Goal: Task Accomplishment & Management: Complete application form

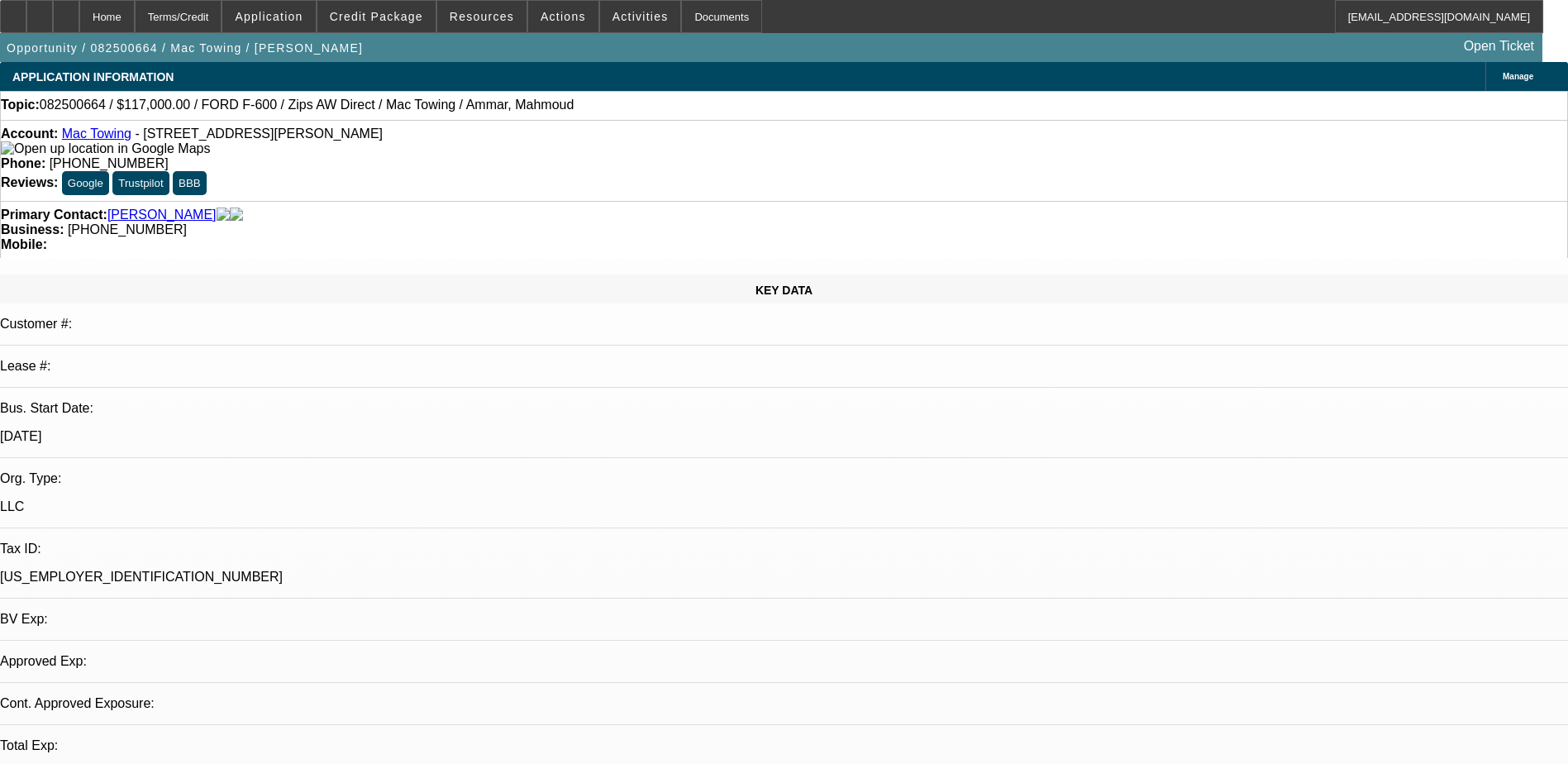
select select "0.1"
select select "2"
select select "0.1"
select select "1"
select select "2"
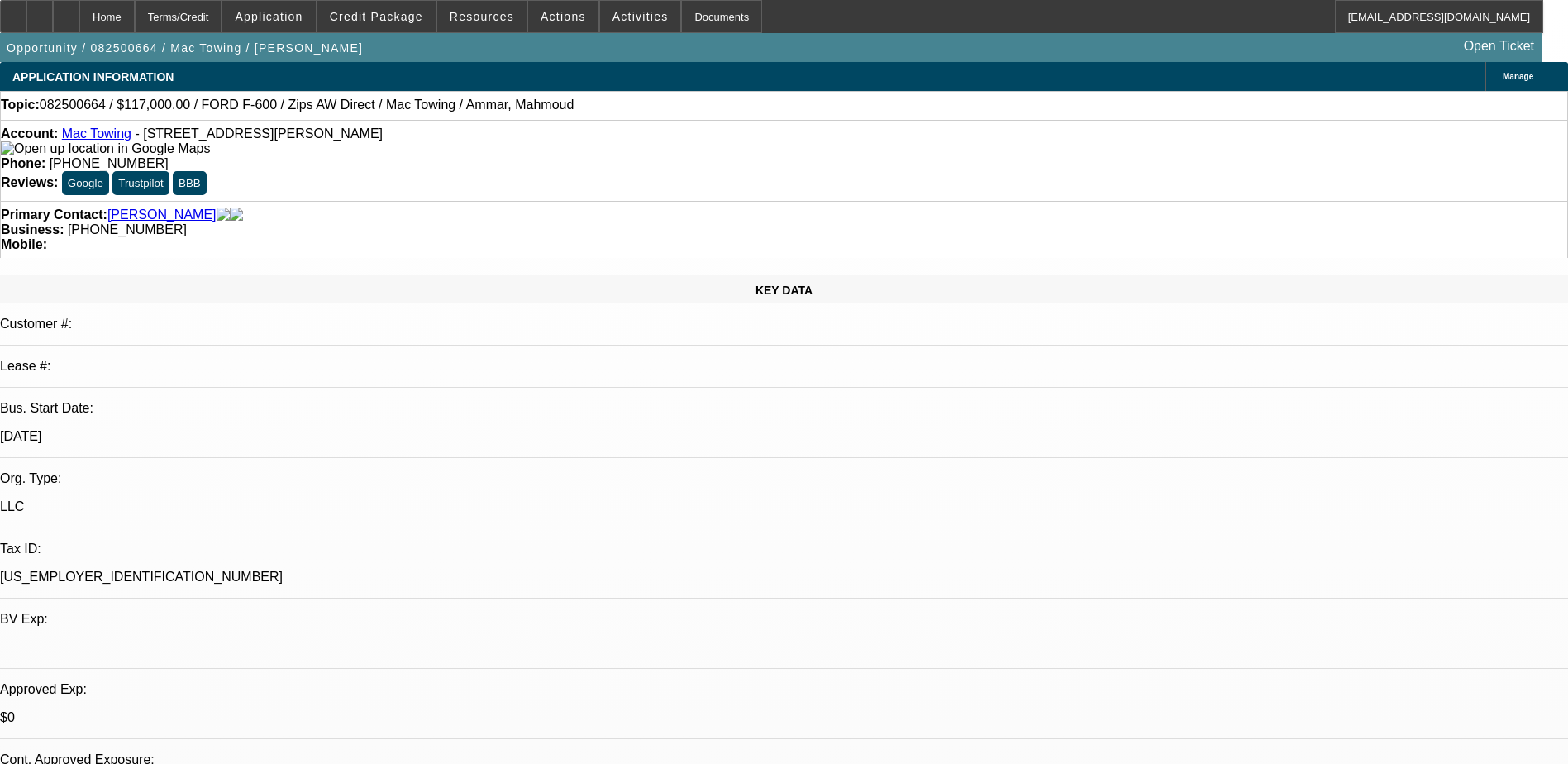
select select "4"
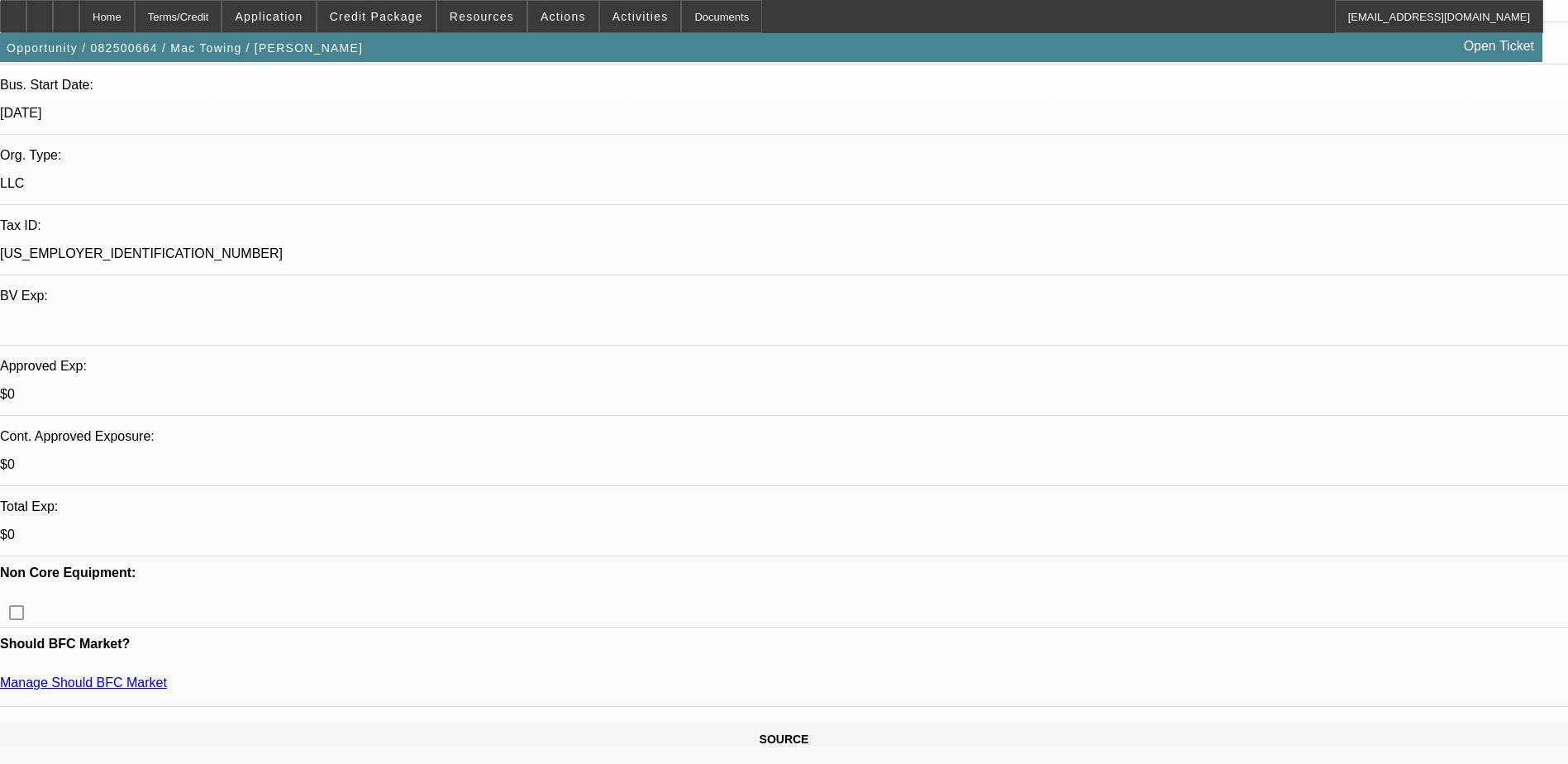
scroll to position [331, 0]
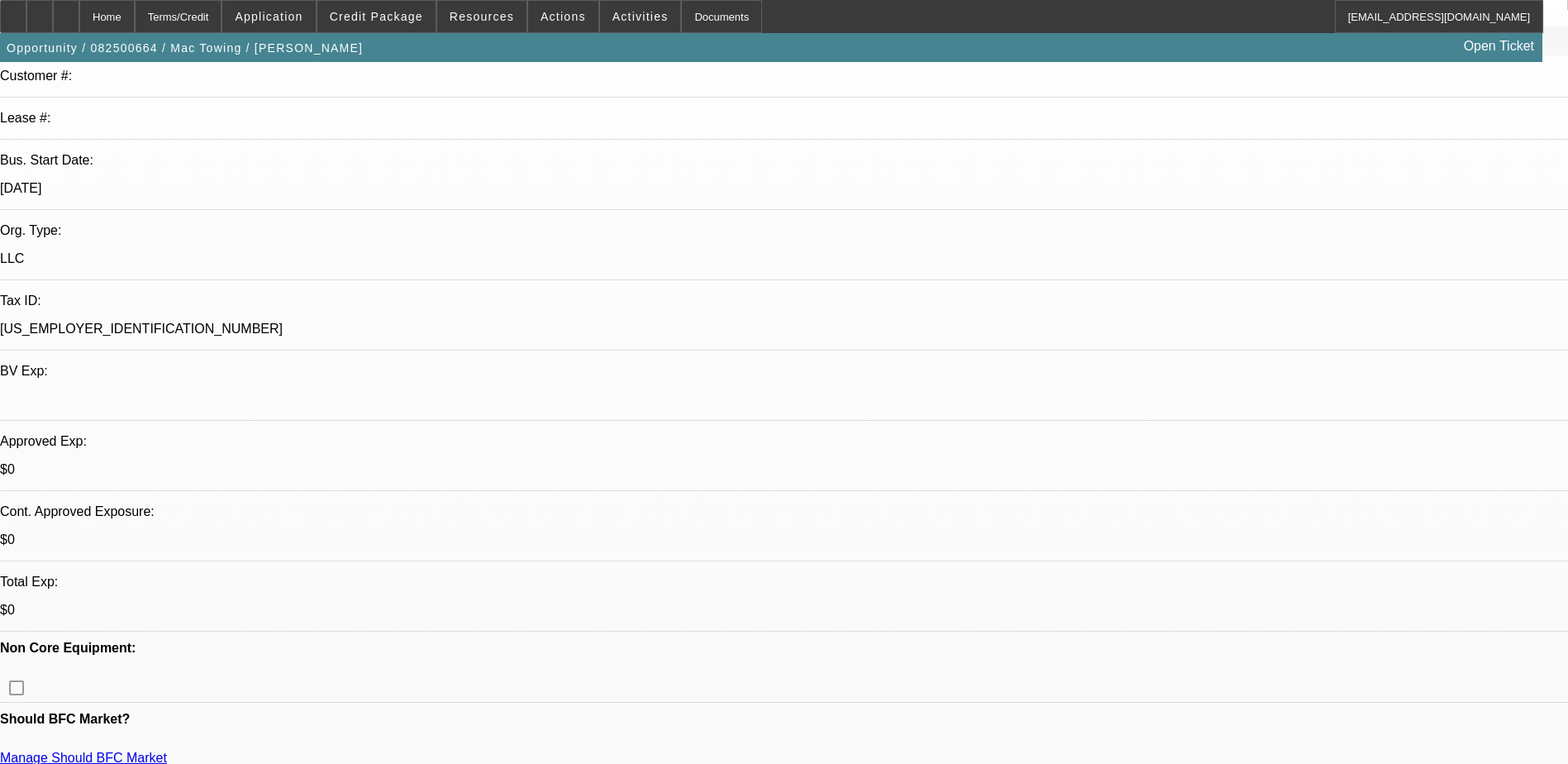
scroll to position [0, 0]
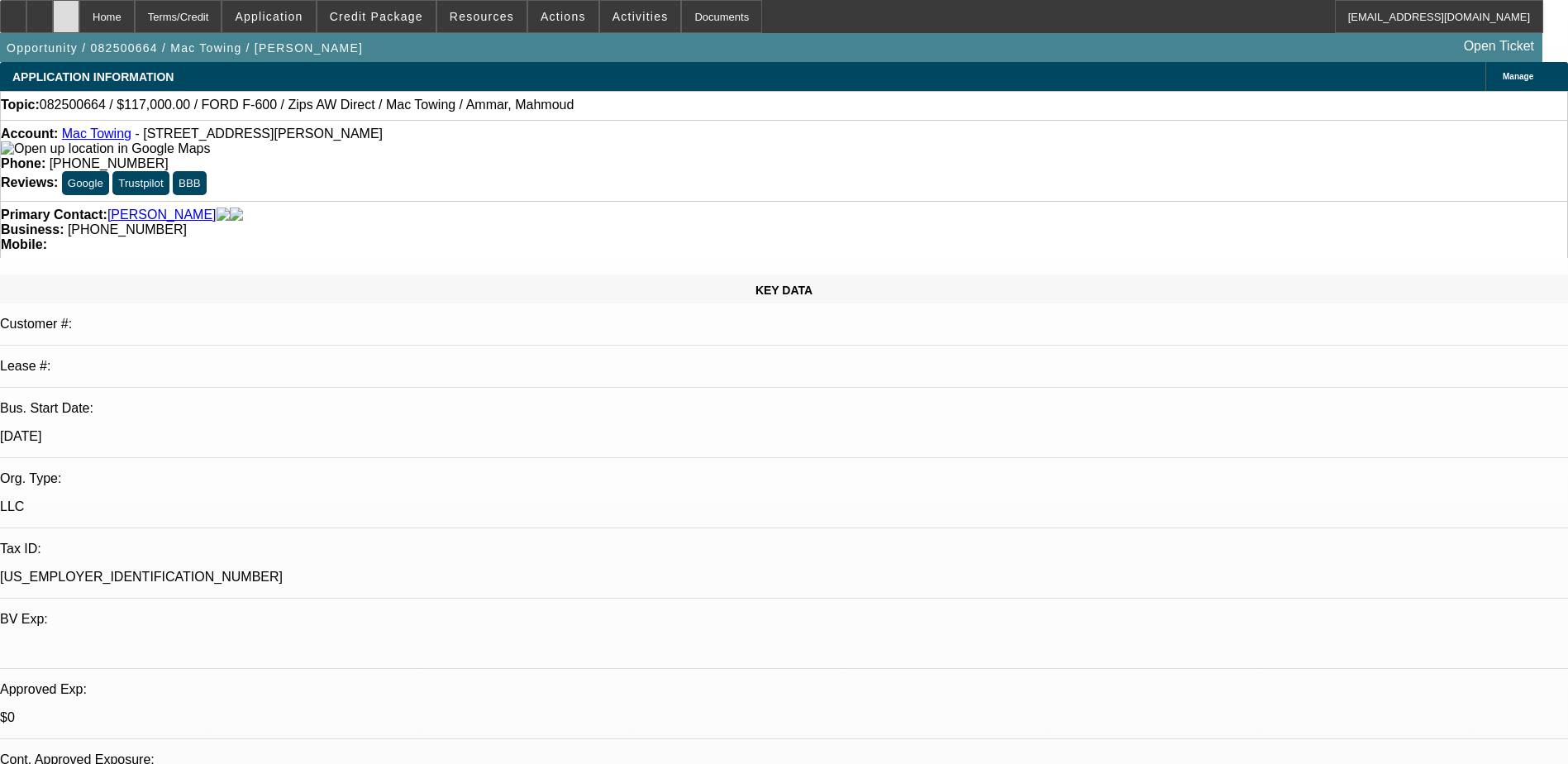
click at [79, 4] on div at bounding box center [65, 16] width 26 height 33
select select "0.1"
select select "2"
select select "0.1"
select select "1"
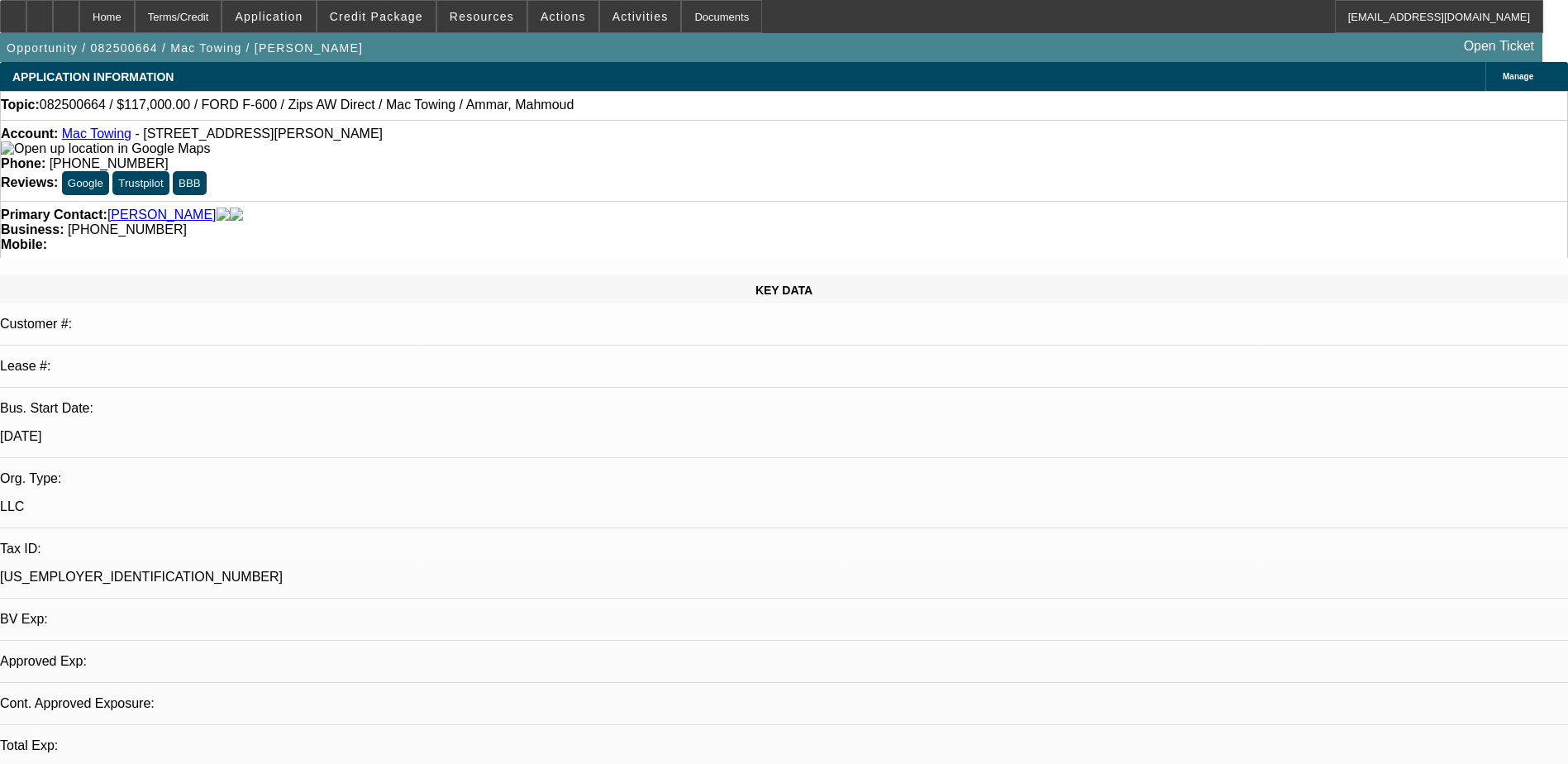
select select "2"
select select "4"
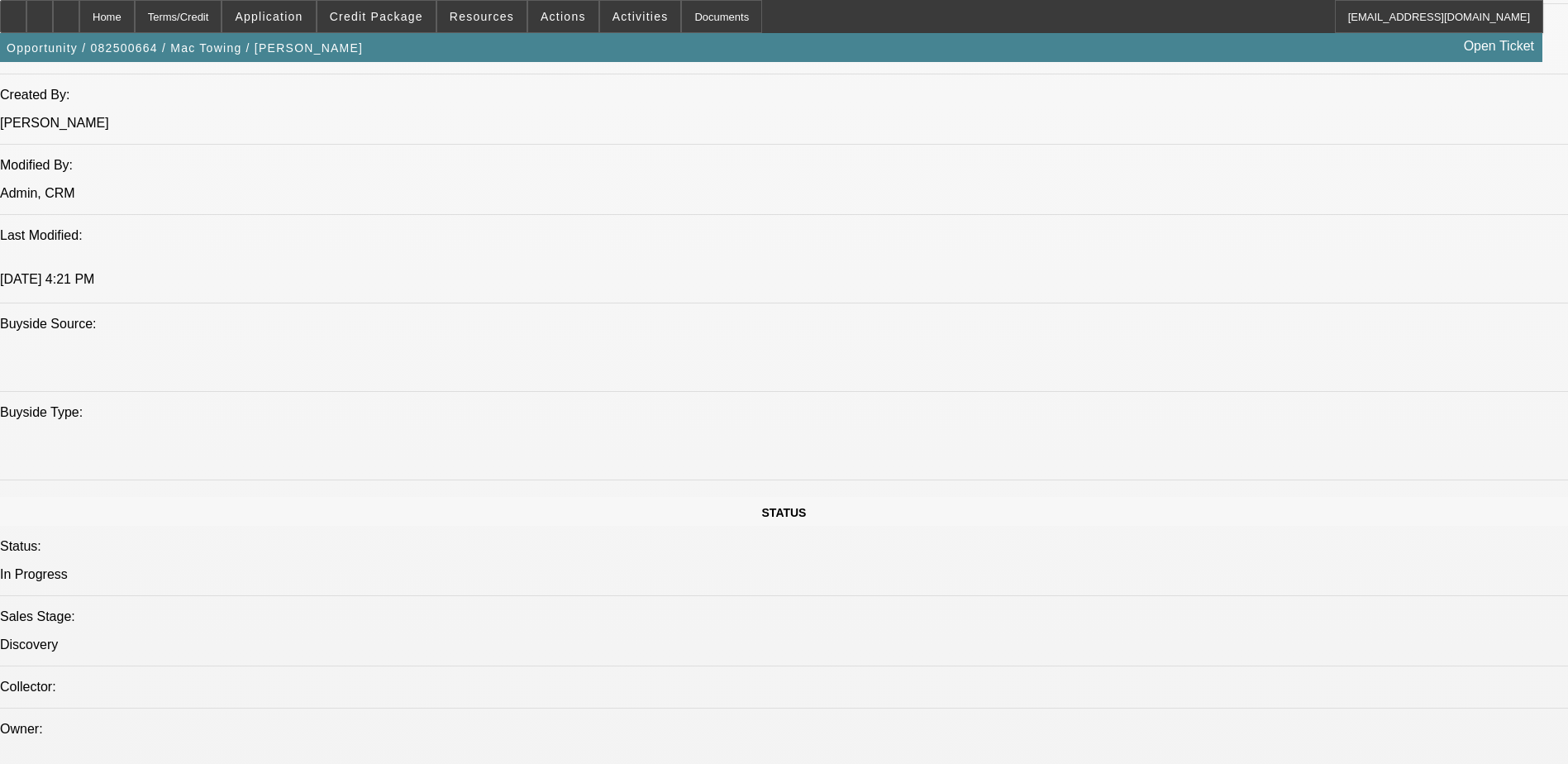
scroll to position [1405, 0]
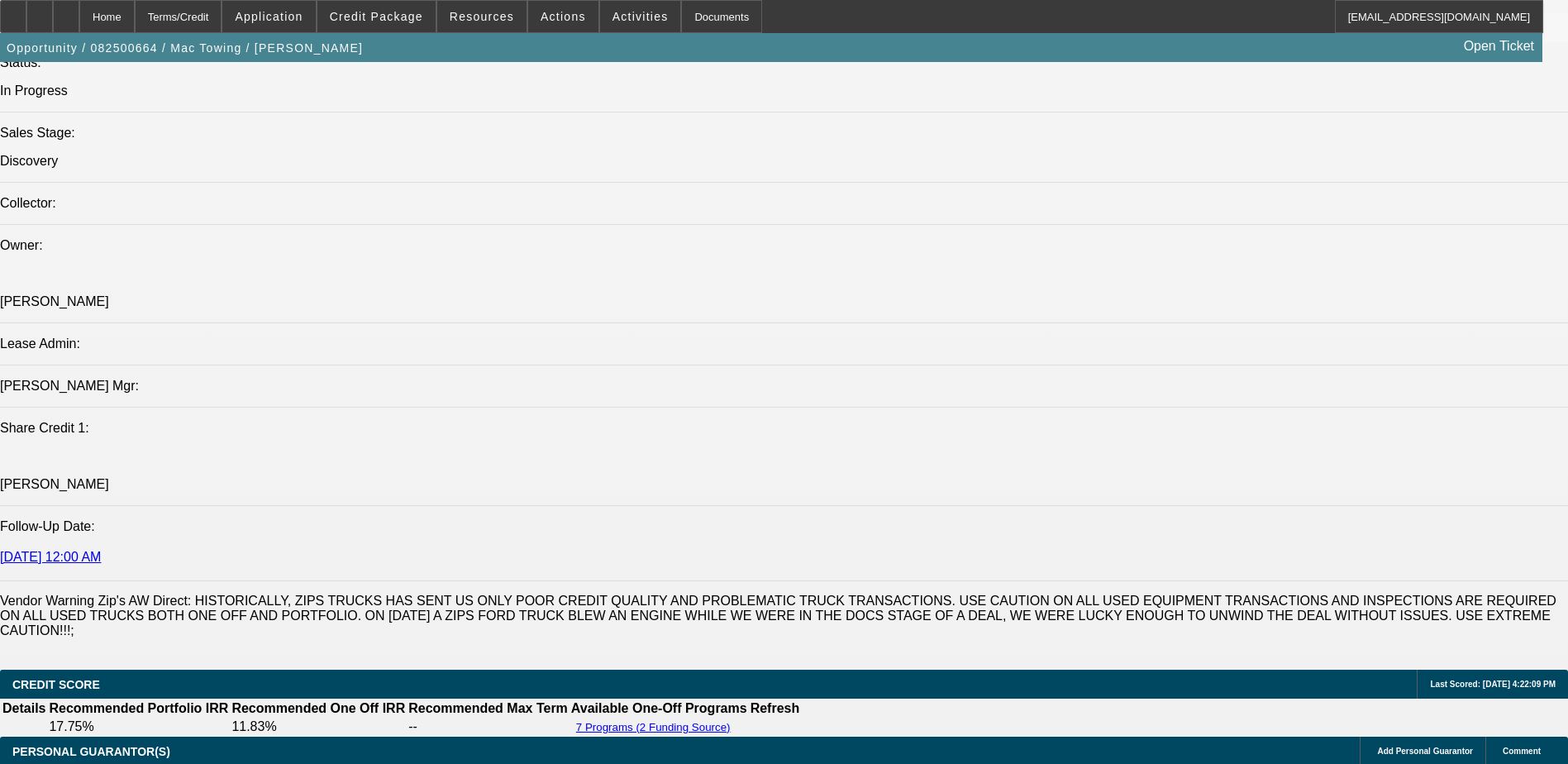
scroll to position [1819, 0]
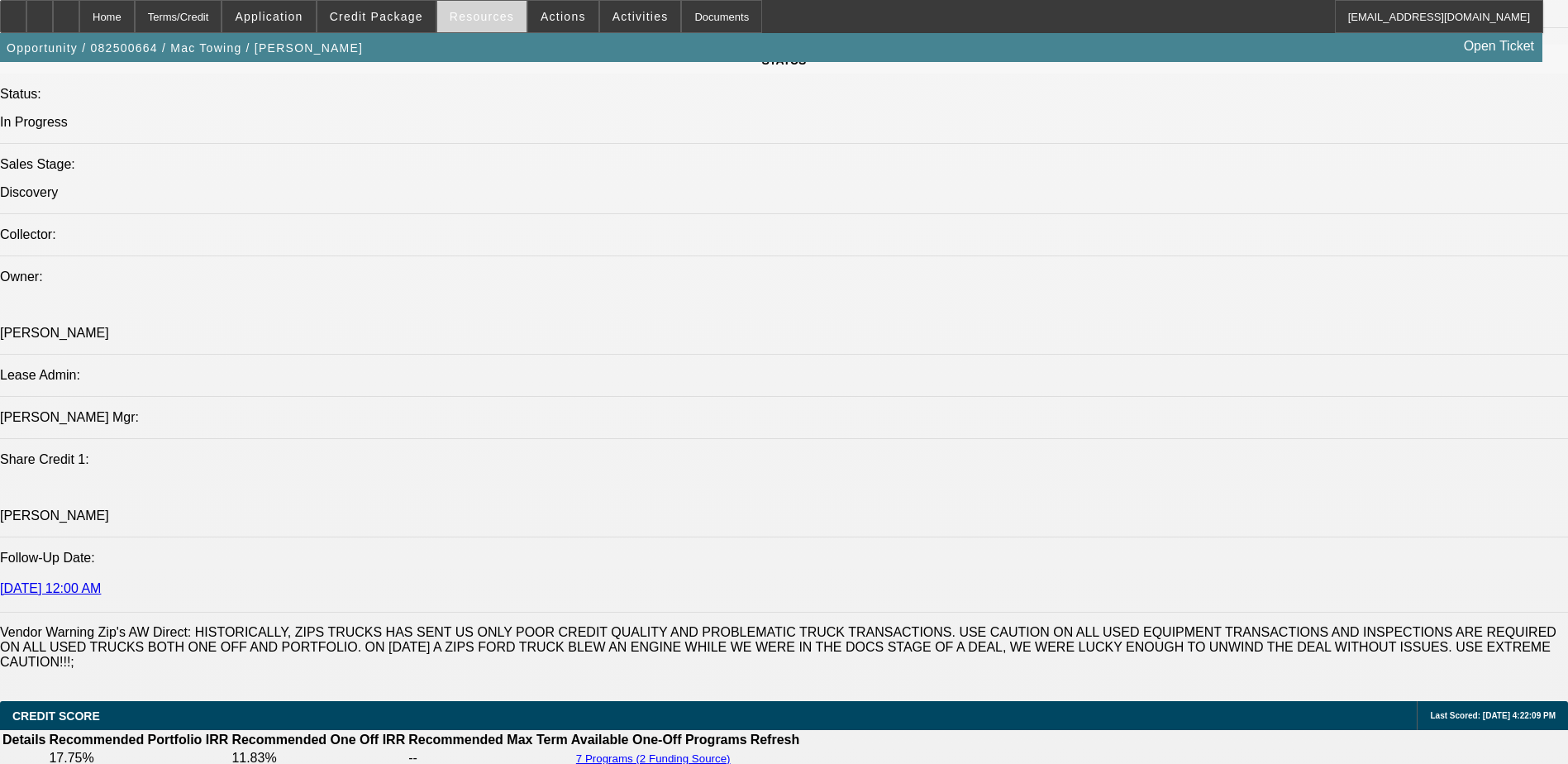
click at [477, 16] on span "Resources" at bounding box center [481, 16] width 64 height 13
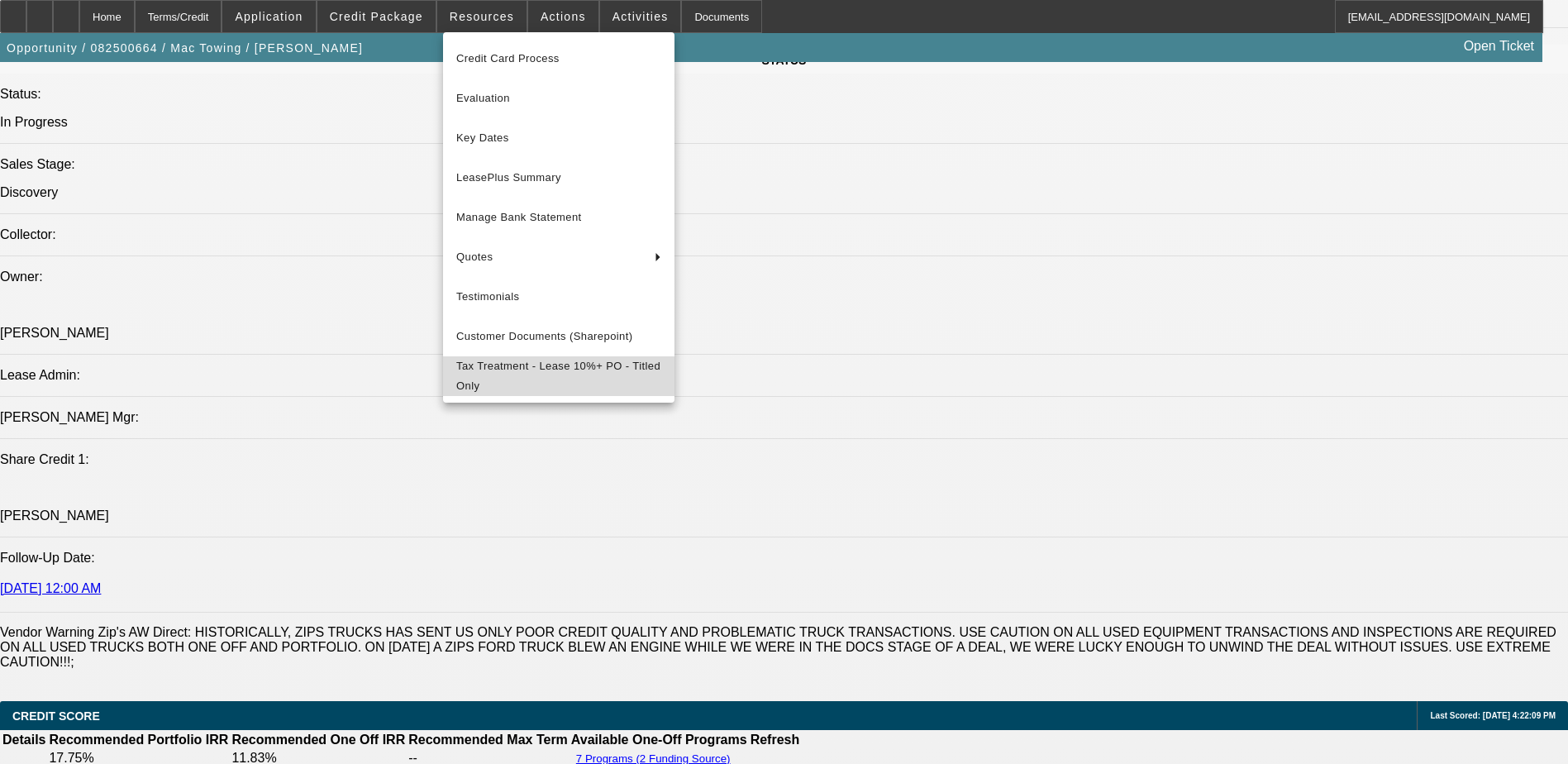
click at [543, 364] on span "Tax Treatment - Lease 10%+ PO - Titled Only" at bounding box center [558, 375] width 205 height 39
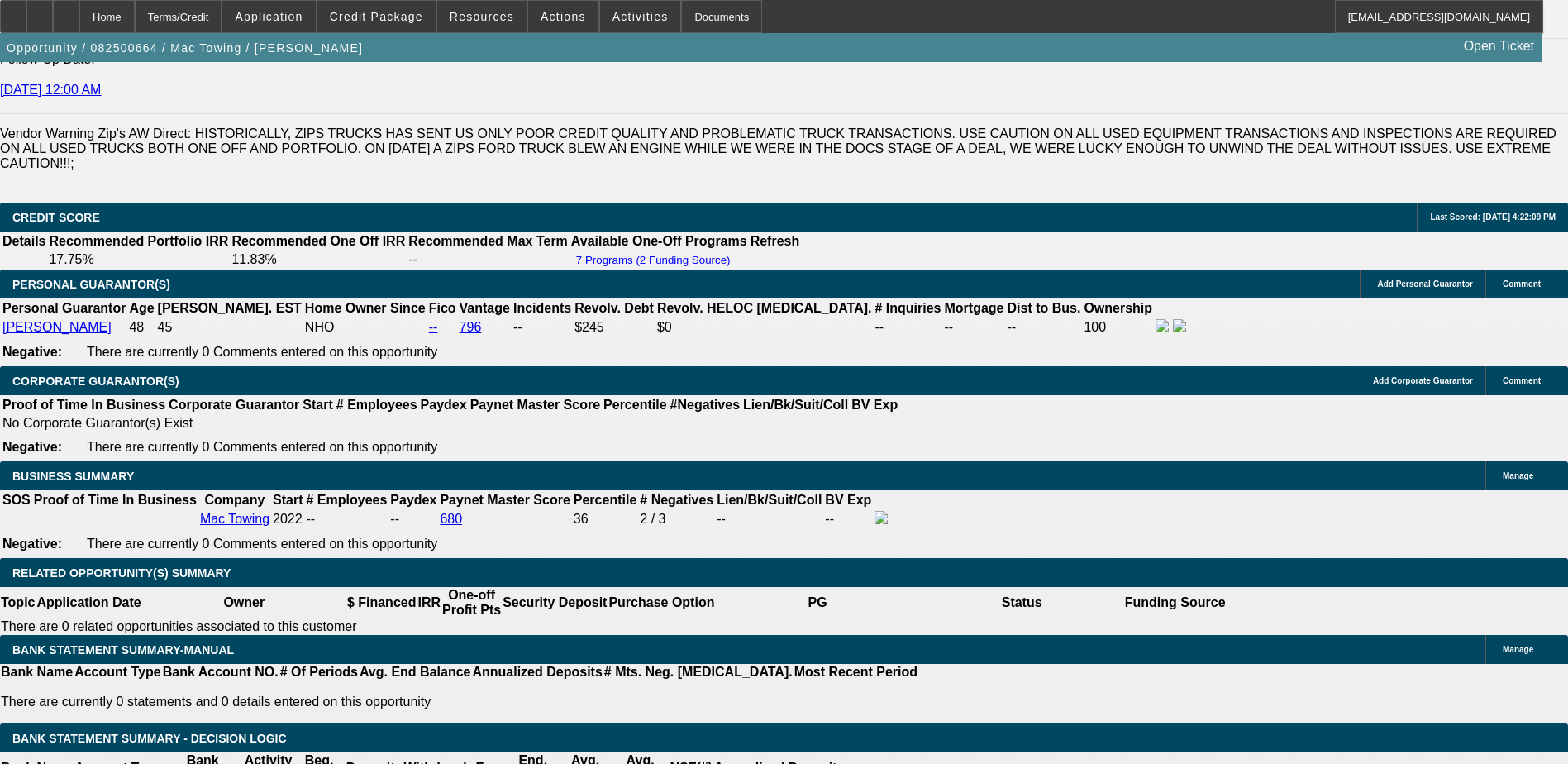
scroll to position [2314, 0]
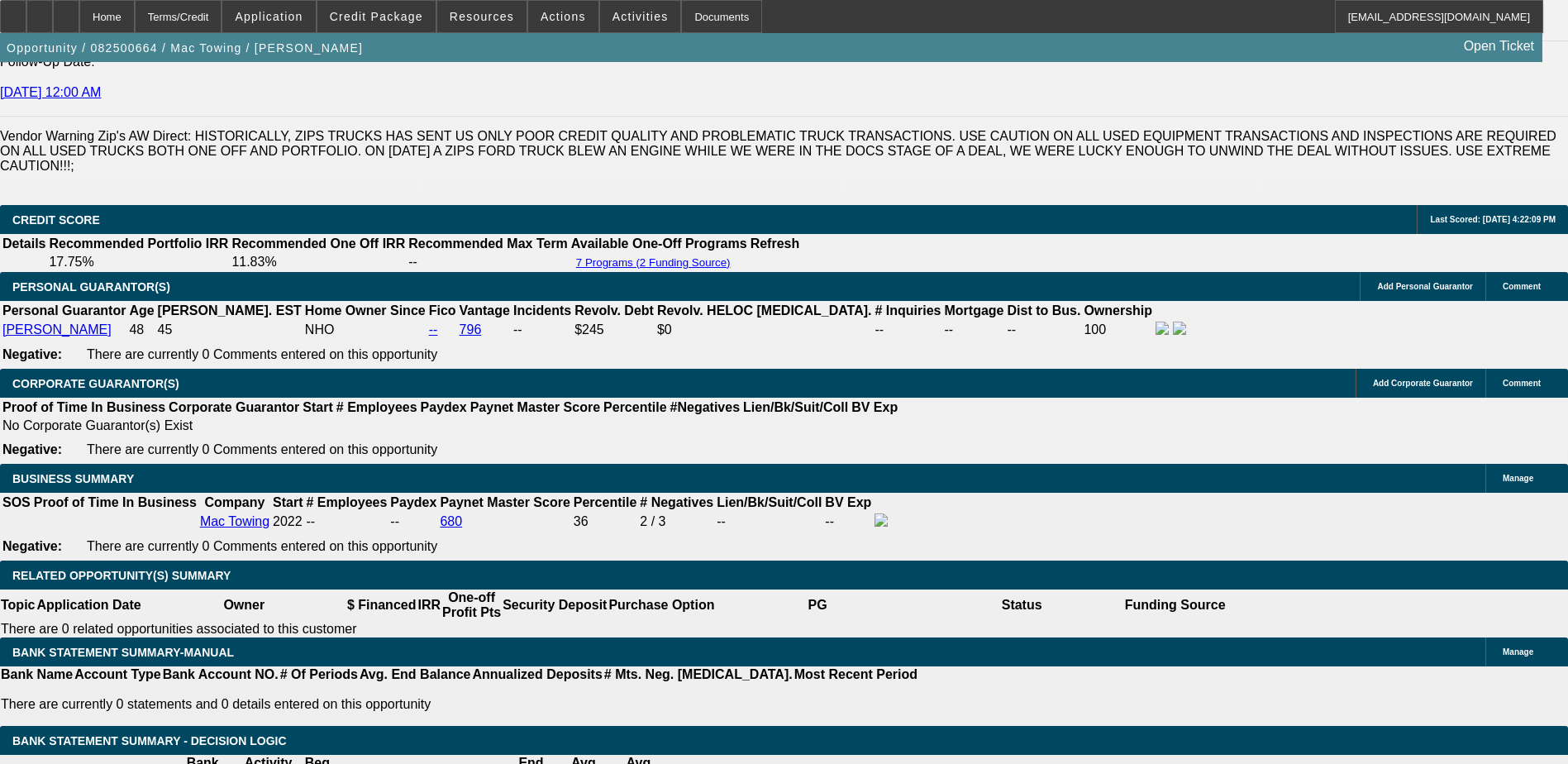
drag, startPoint x: 241, startPoint y: 466, endPoint x: 396, endPoint y: 482, distance: 155.8
drag, startPoint x: 396, startPoint y: 482, endPoint x: 321, endPoint y: 401, distance: 110.4
drag, startPoint x: 236, startPoint y: 409, endPoint x: 410, endPoint y: 403, distance: 174.1
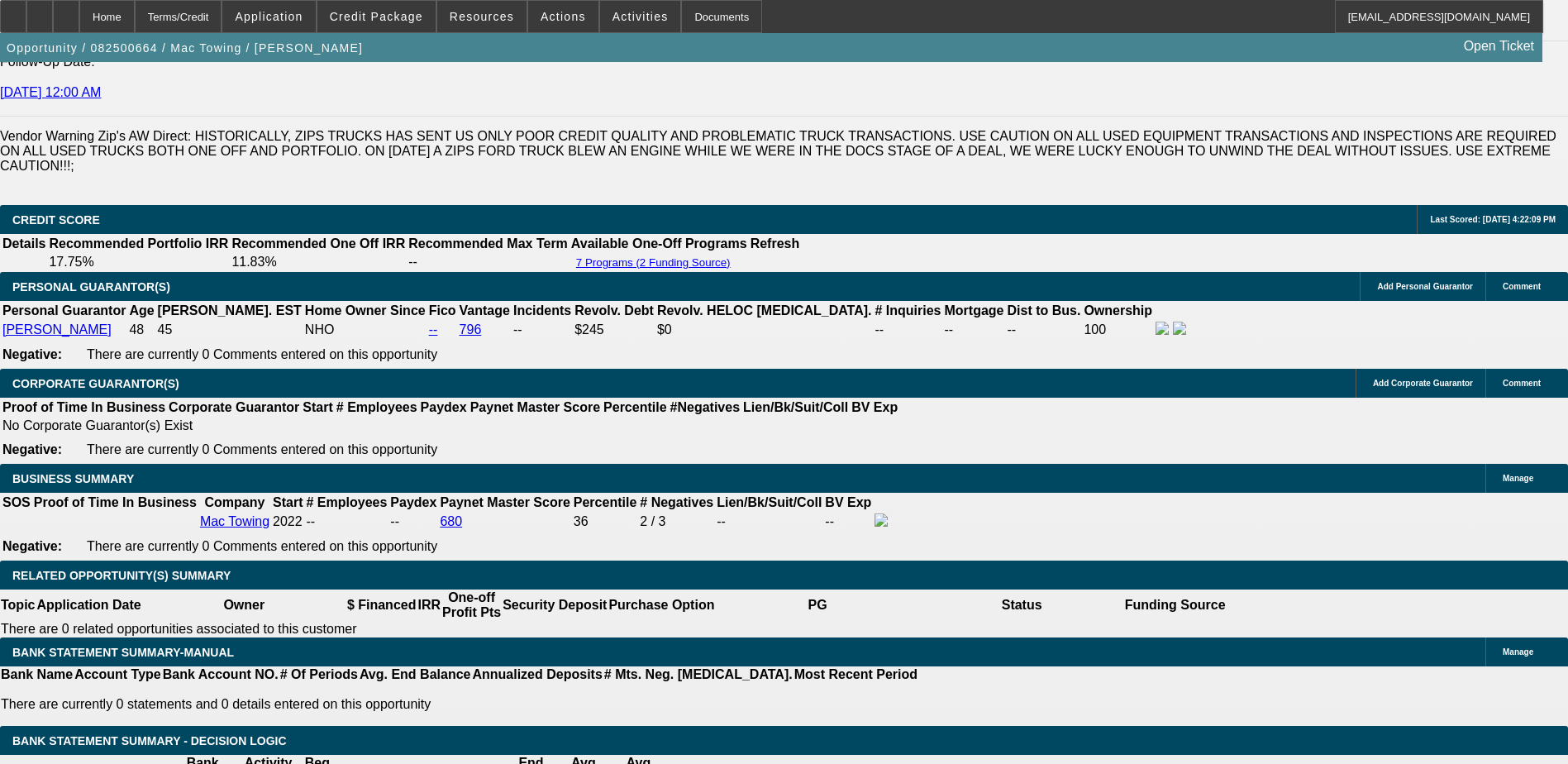
drag, startPoint x: 410, startPoint y: 403, endPoint x: 337, endPoint y: 405, distance: 73.0
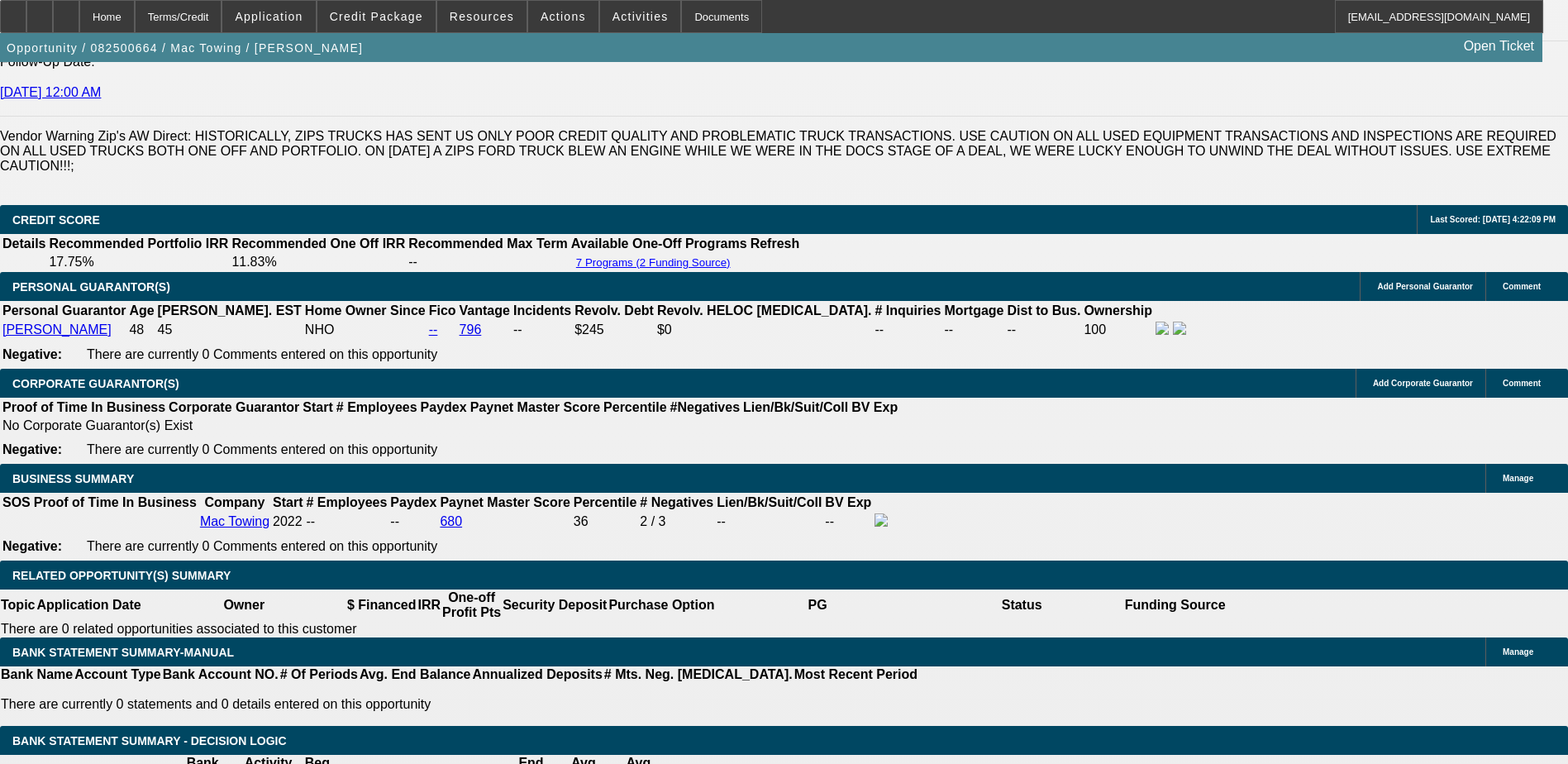
drag, startPoint x: 239, startPoint y: 465, endPoint x: 368, endPoint y: 479, distance: 129.8
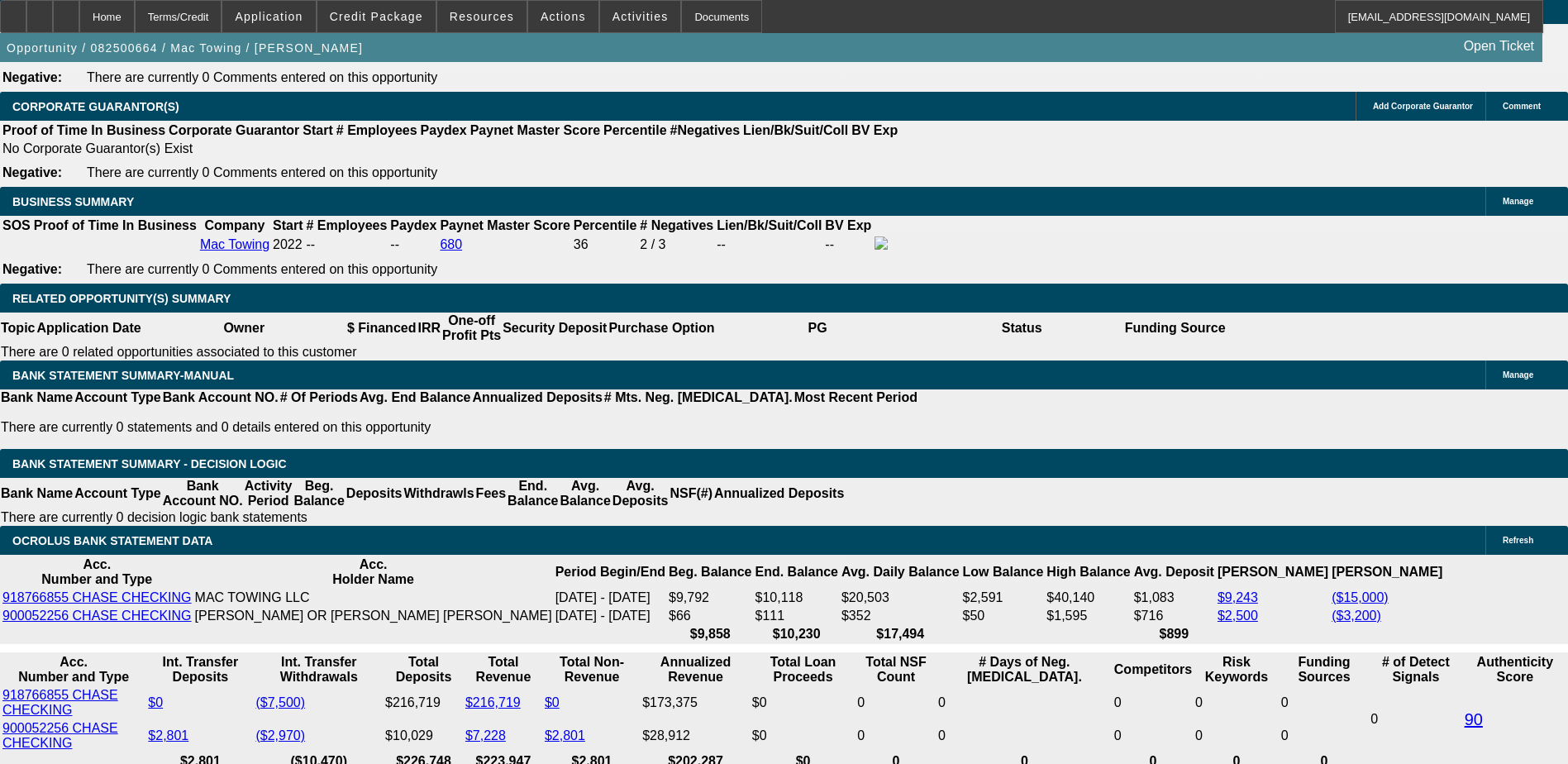
scroll to position [2810, 0]
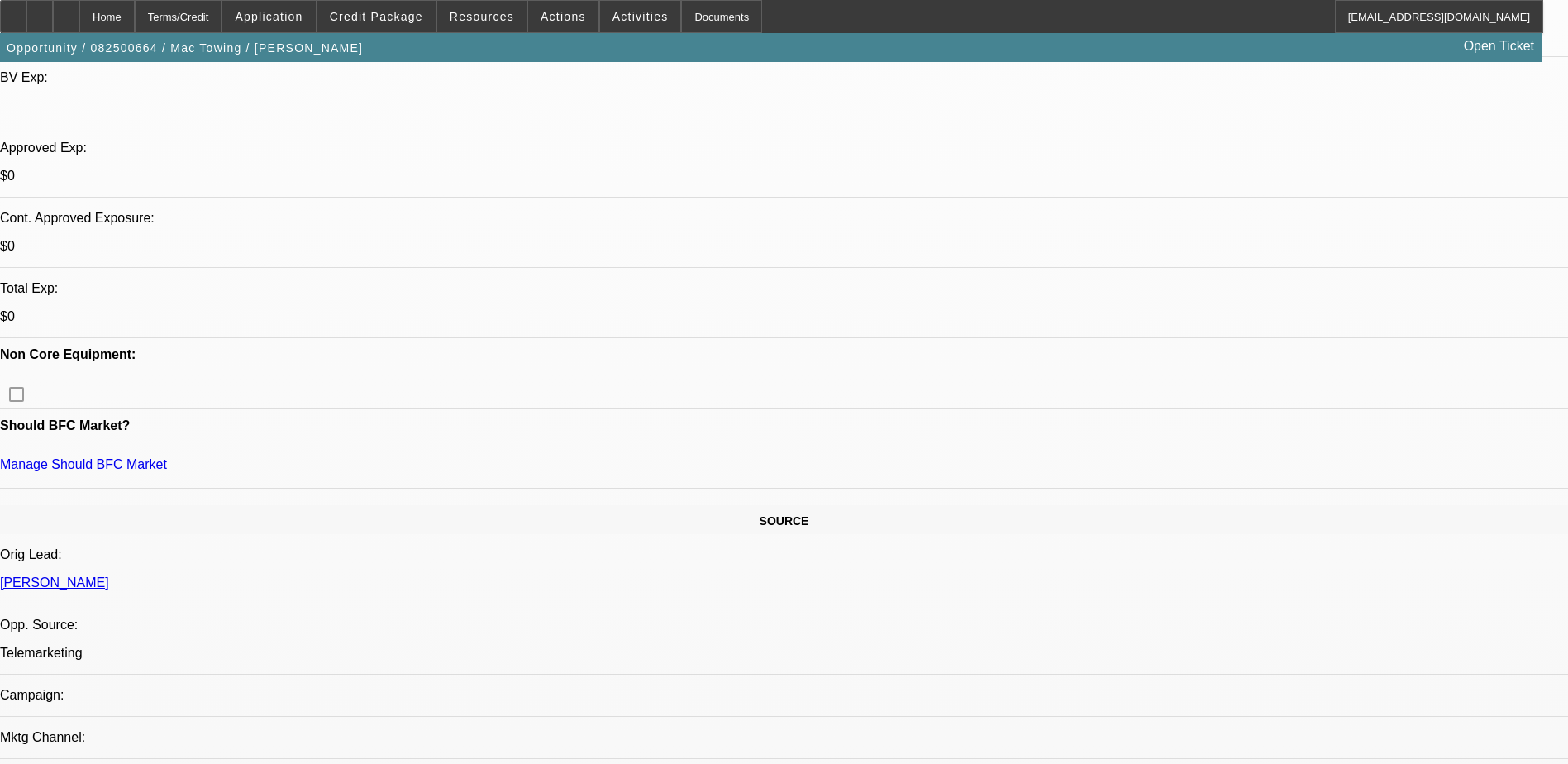
scroll to position [744, 0]
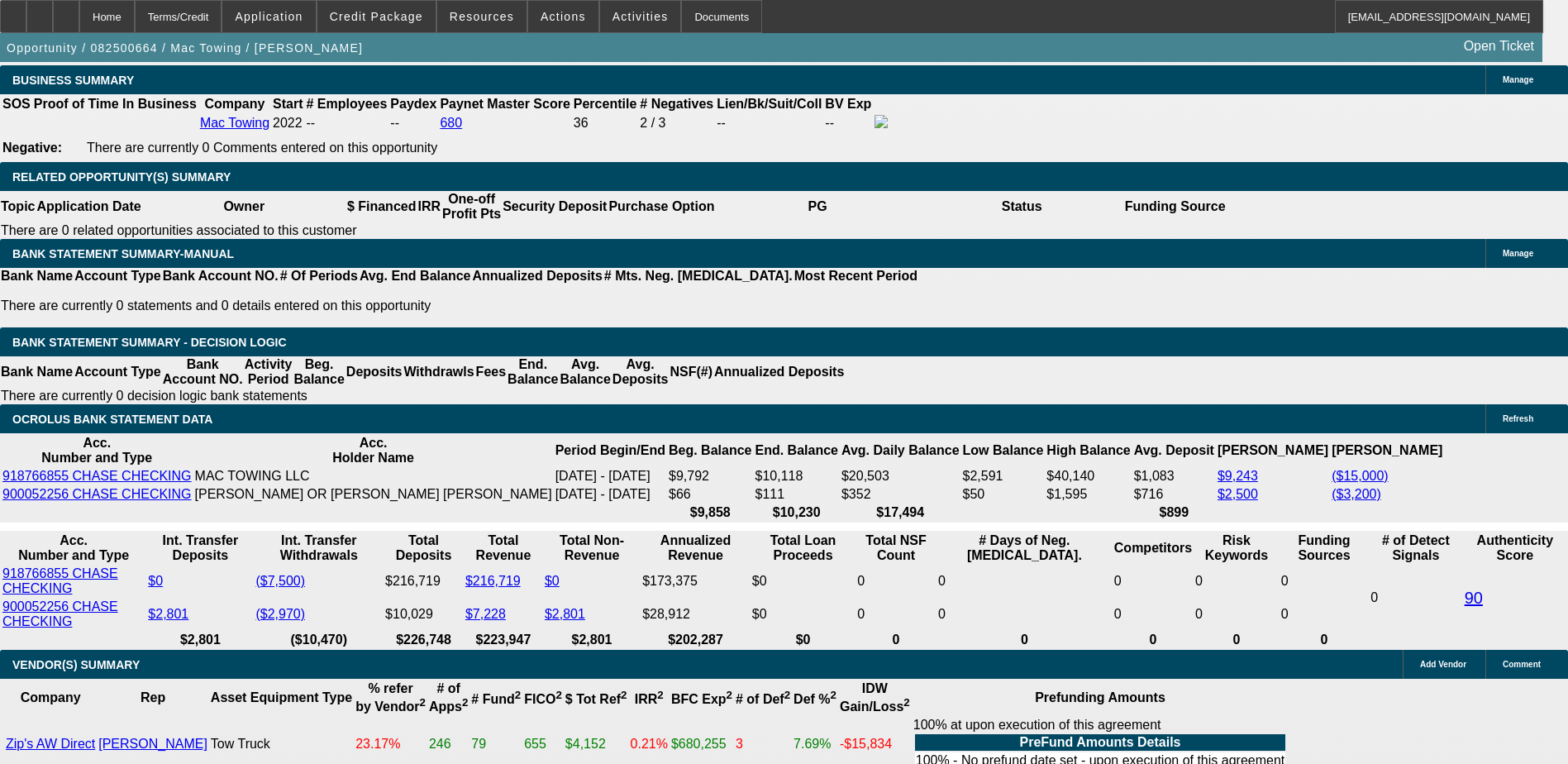
scroll to position [2892, 0]
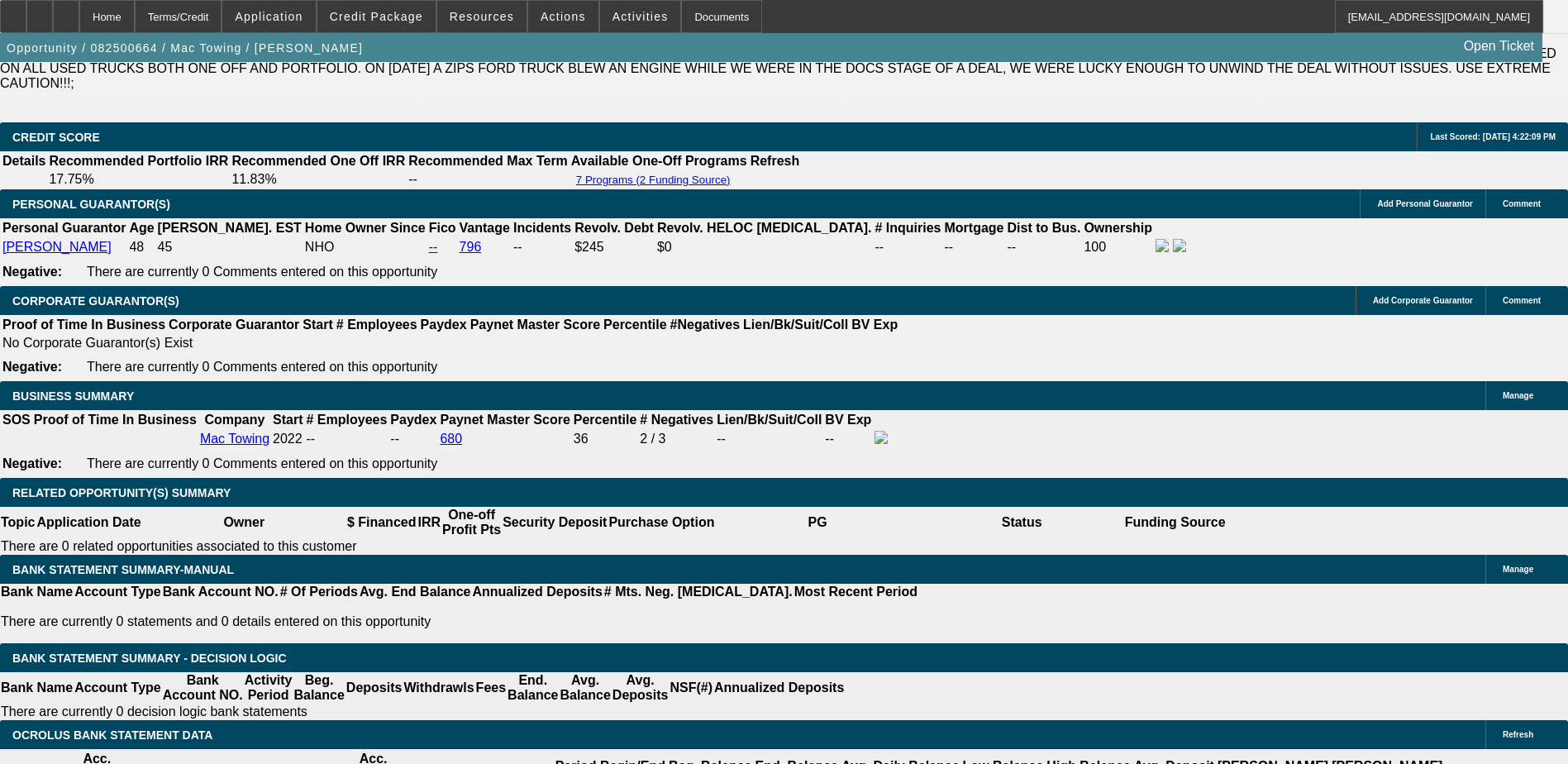
scroll to position [3058, 0]
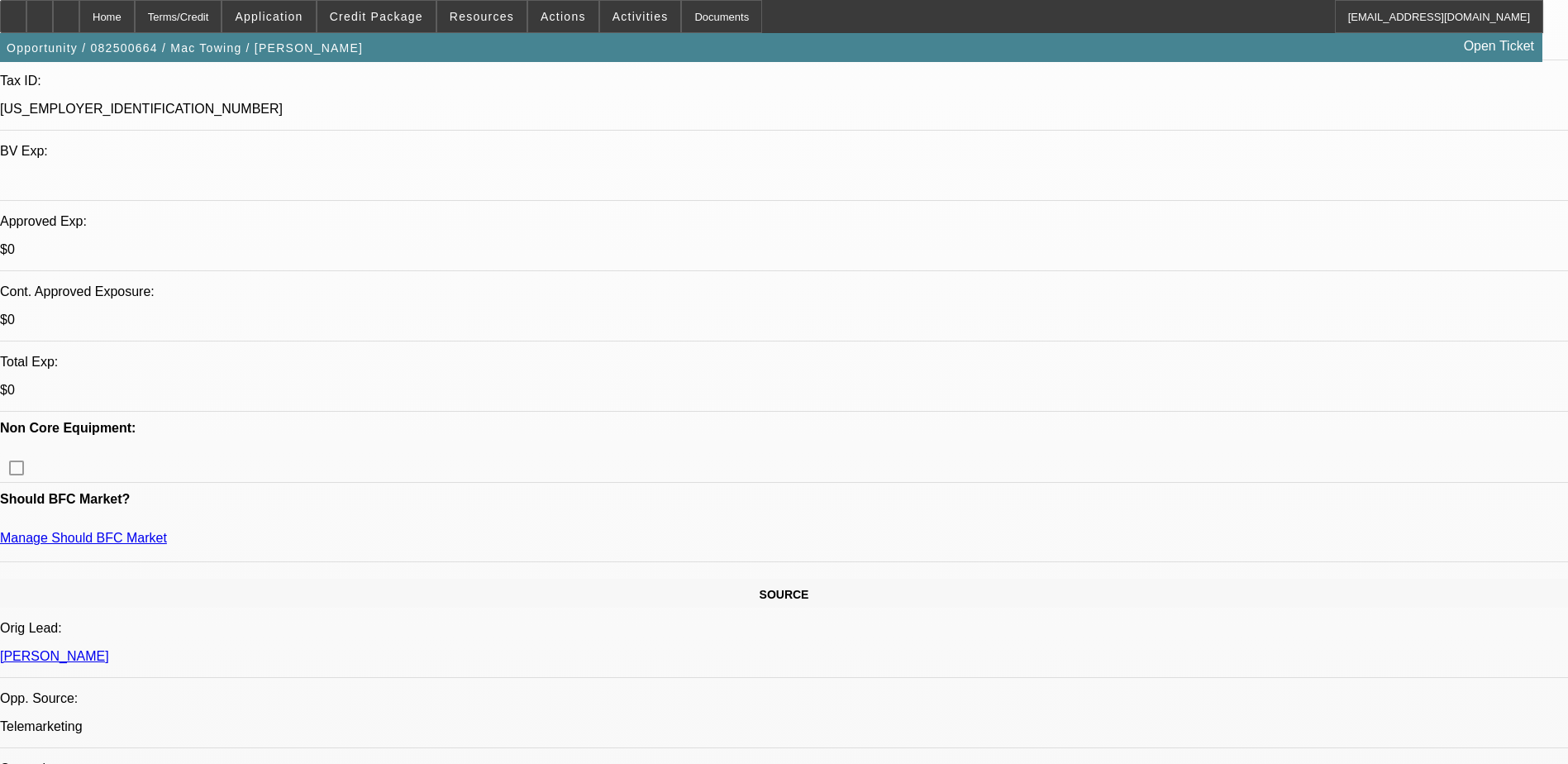
scroll to position [331, 0]
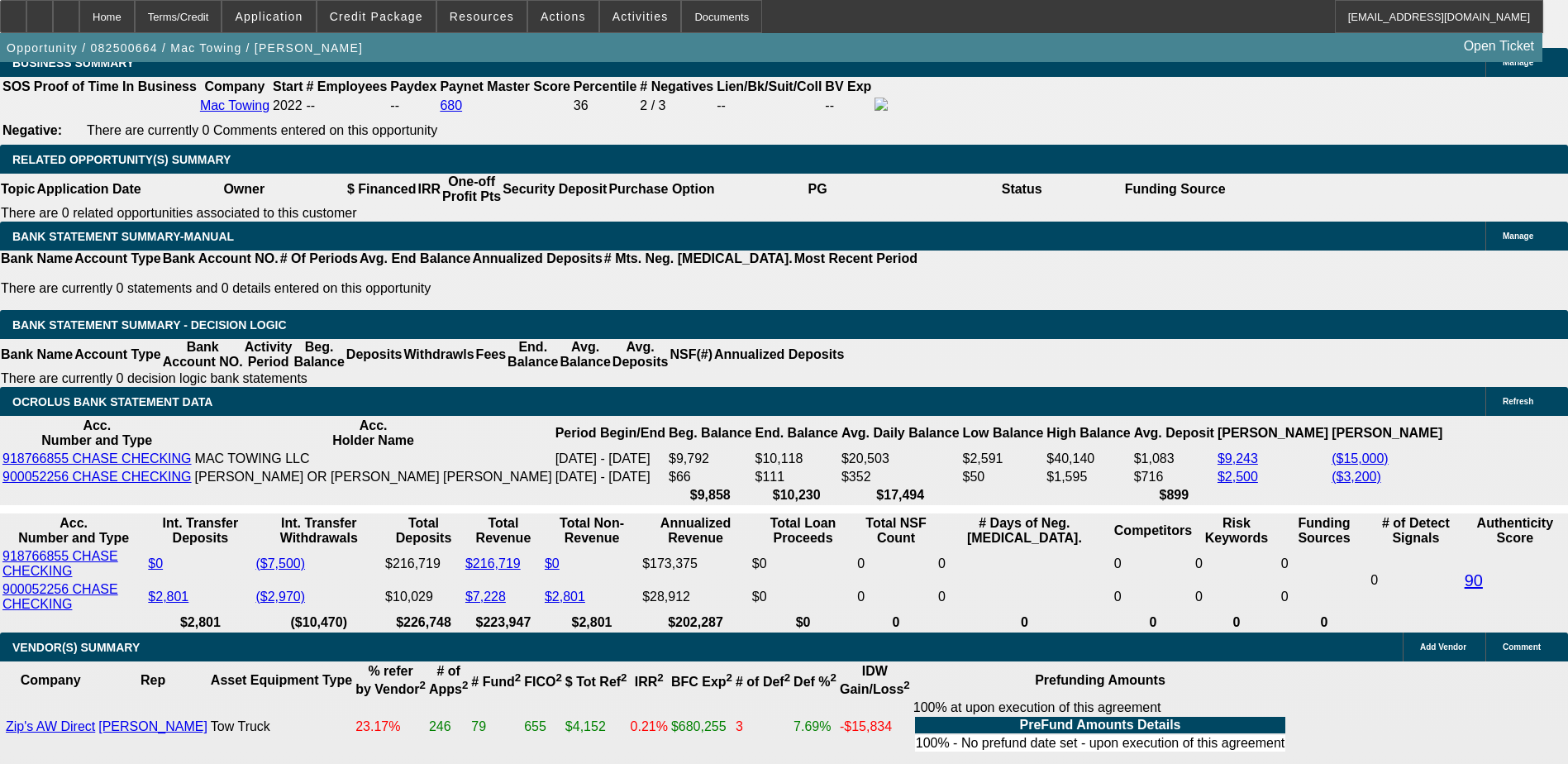
scroll to position [2810, 0]
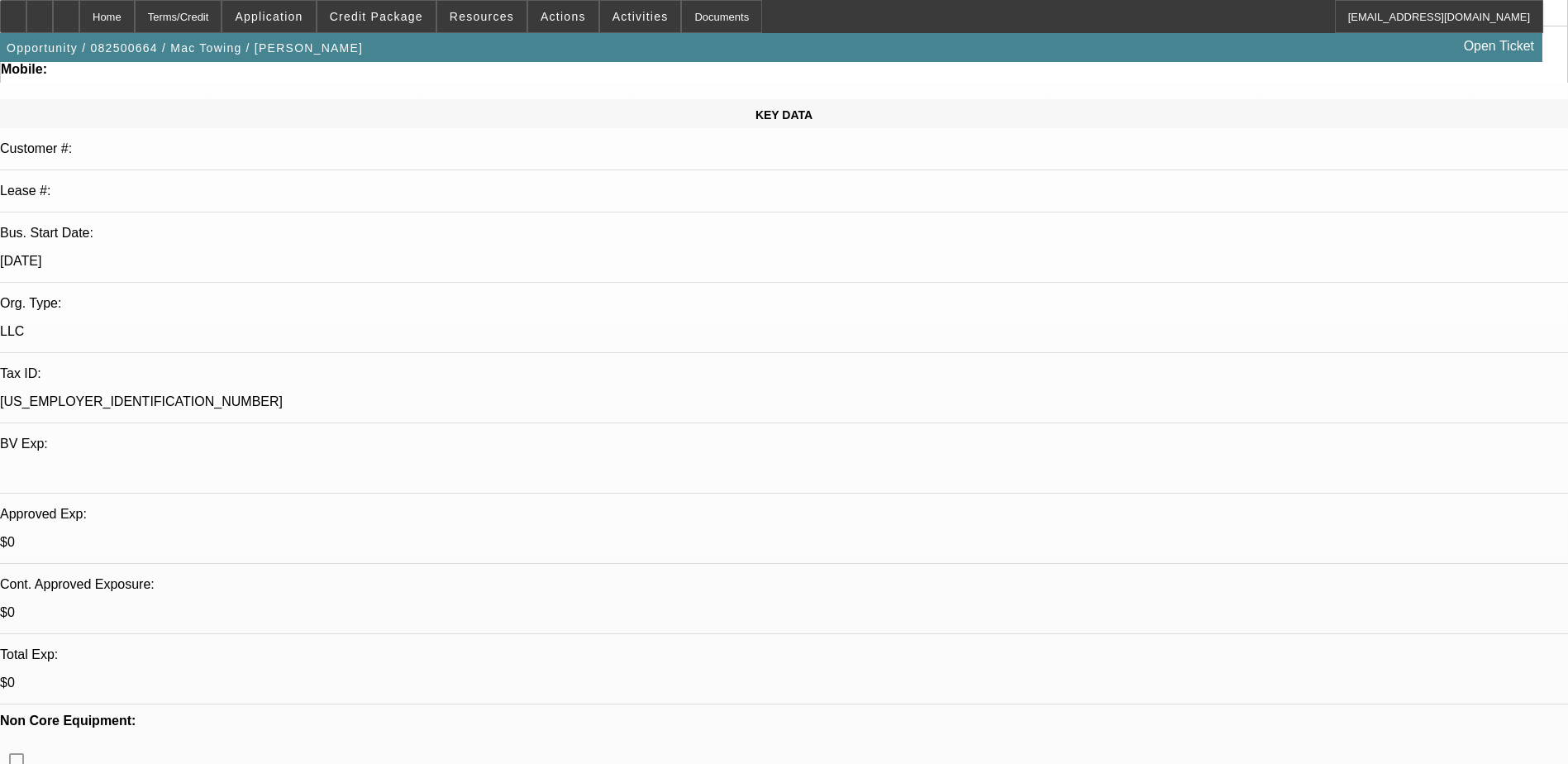
scroll to position [0, 0]
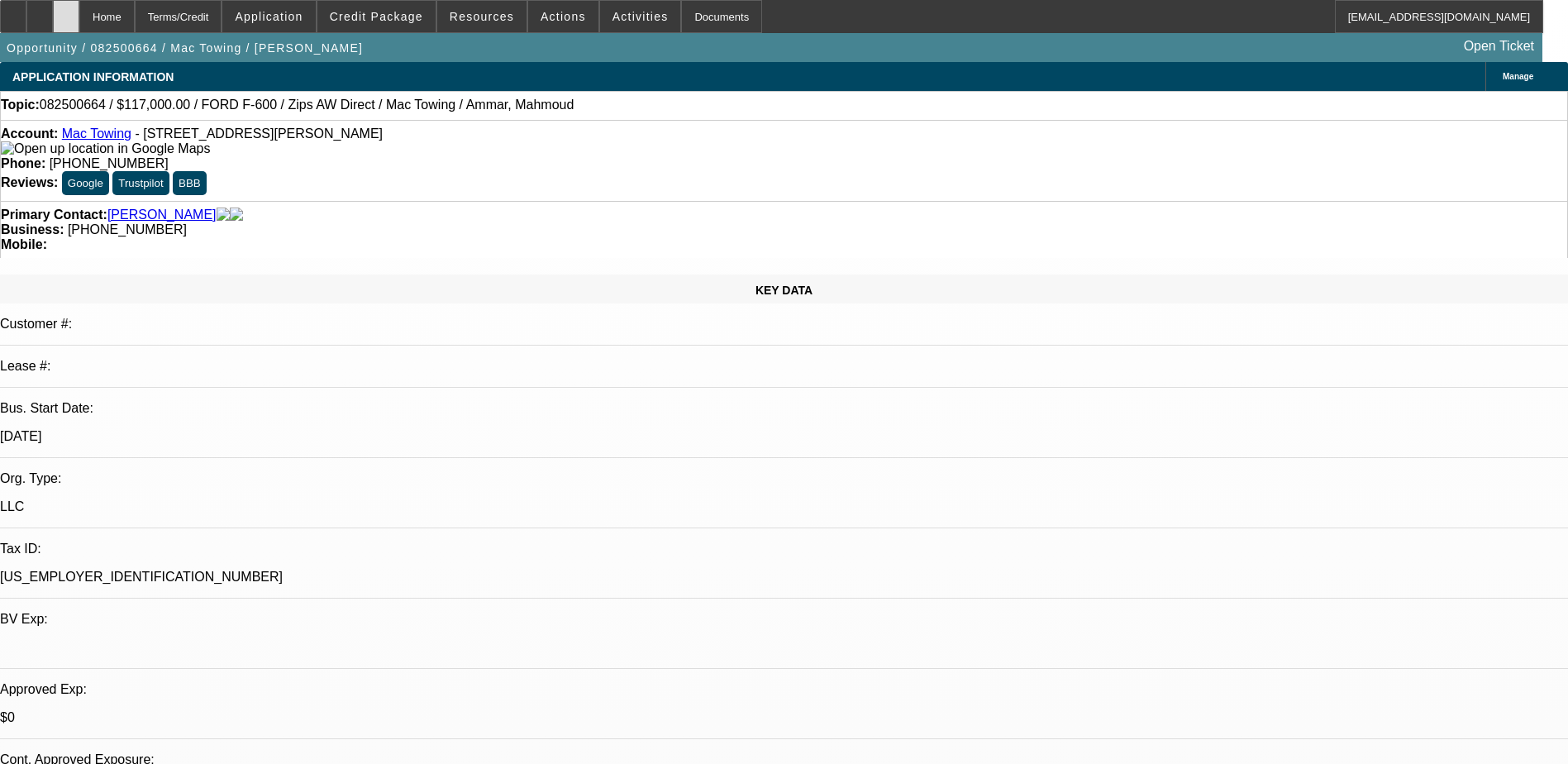
click at [79, 22] on div at bounding box center [65, 16] width 26 height 33
select select "0"
select select "2"
select select "0.1"
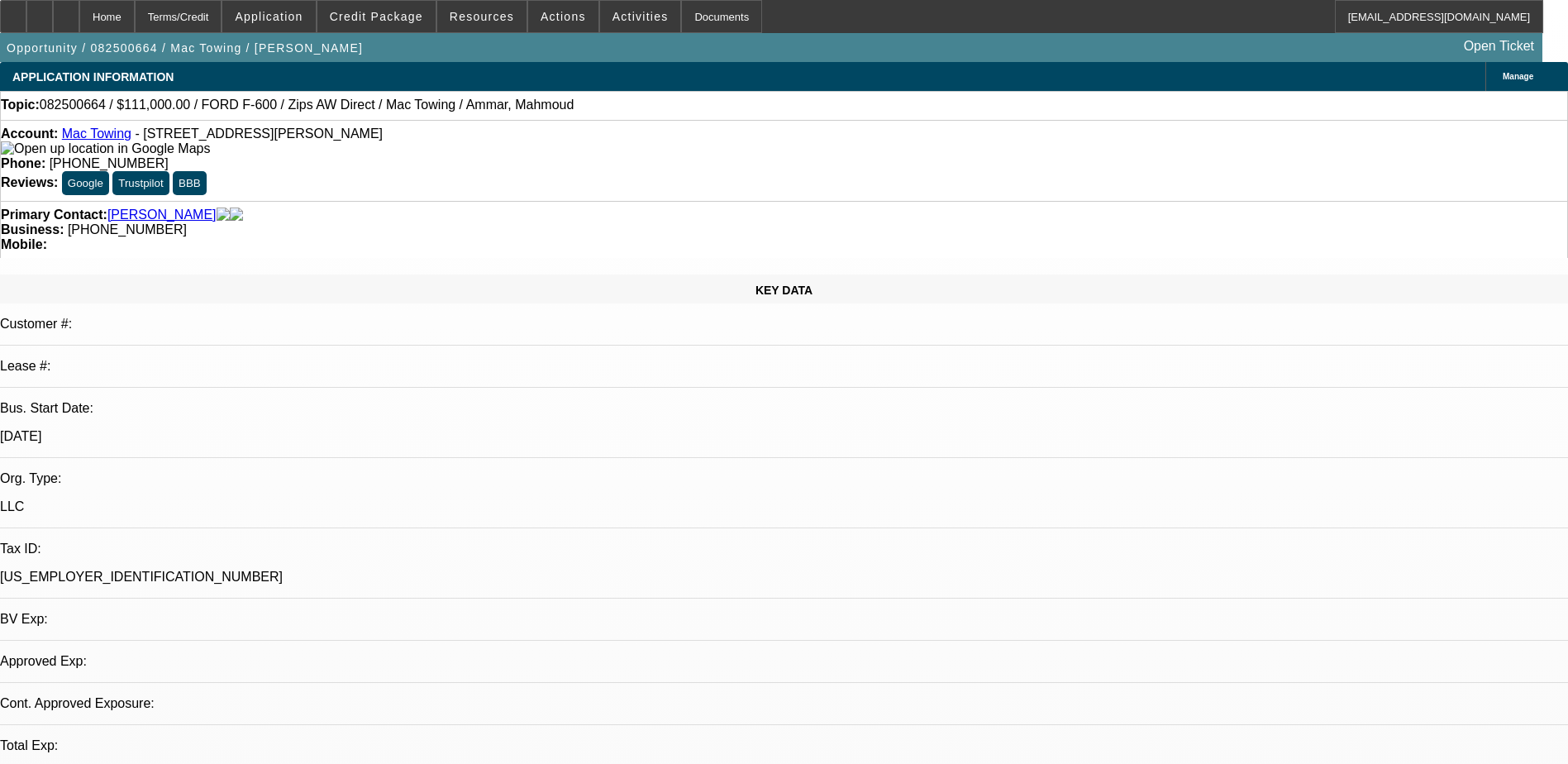
select select "4"
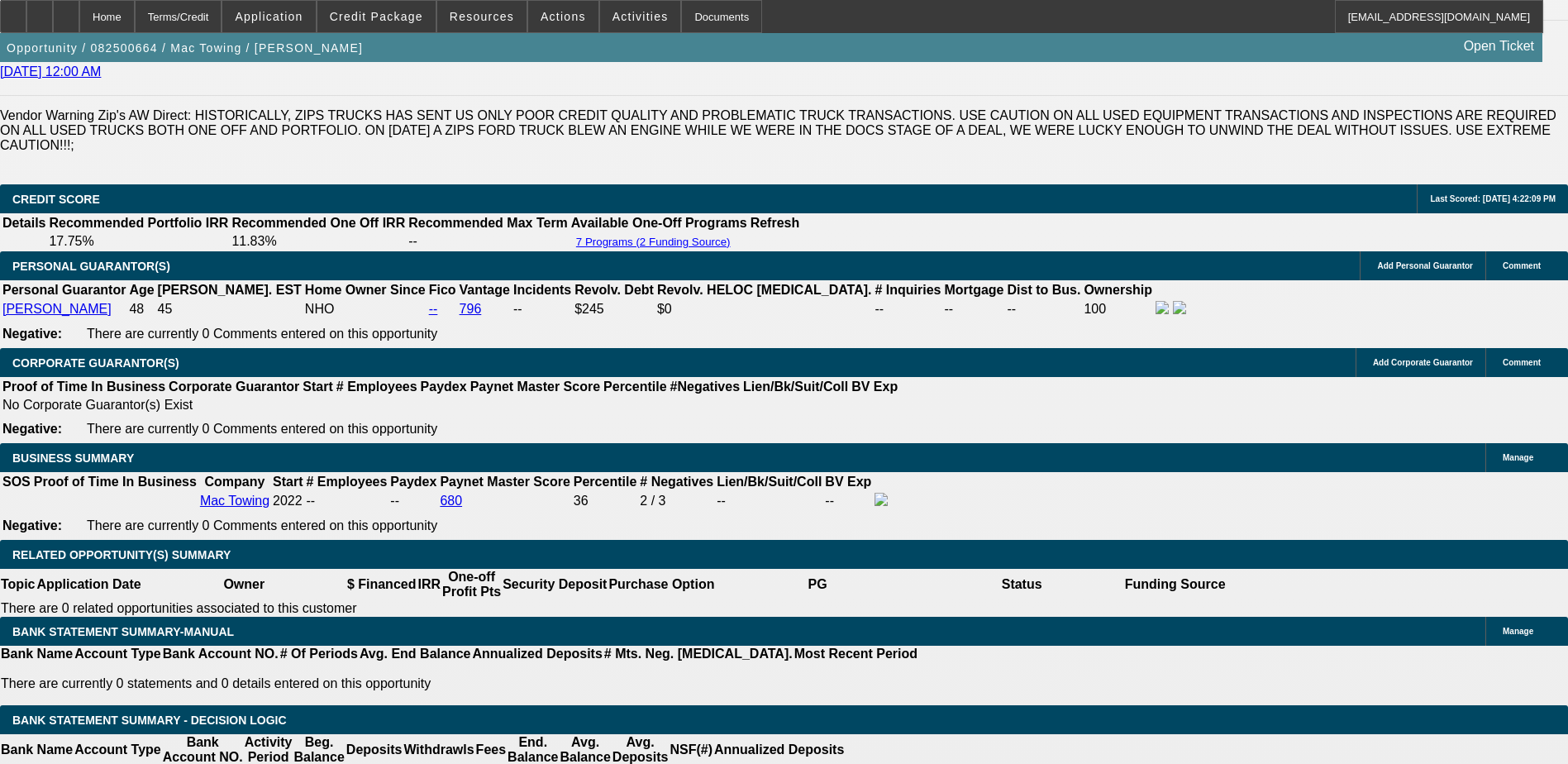
scroll to position [2314, 0]
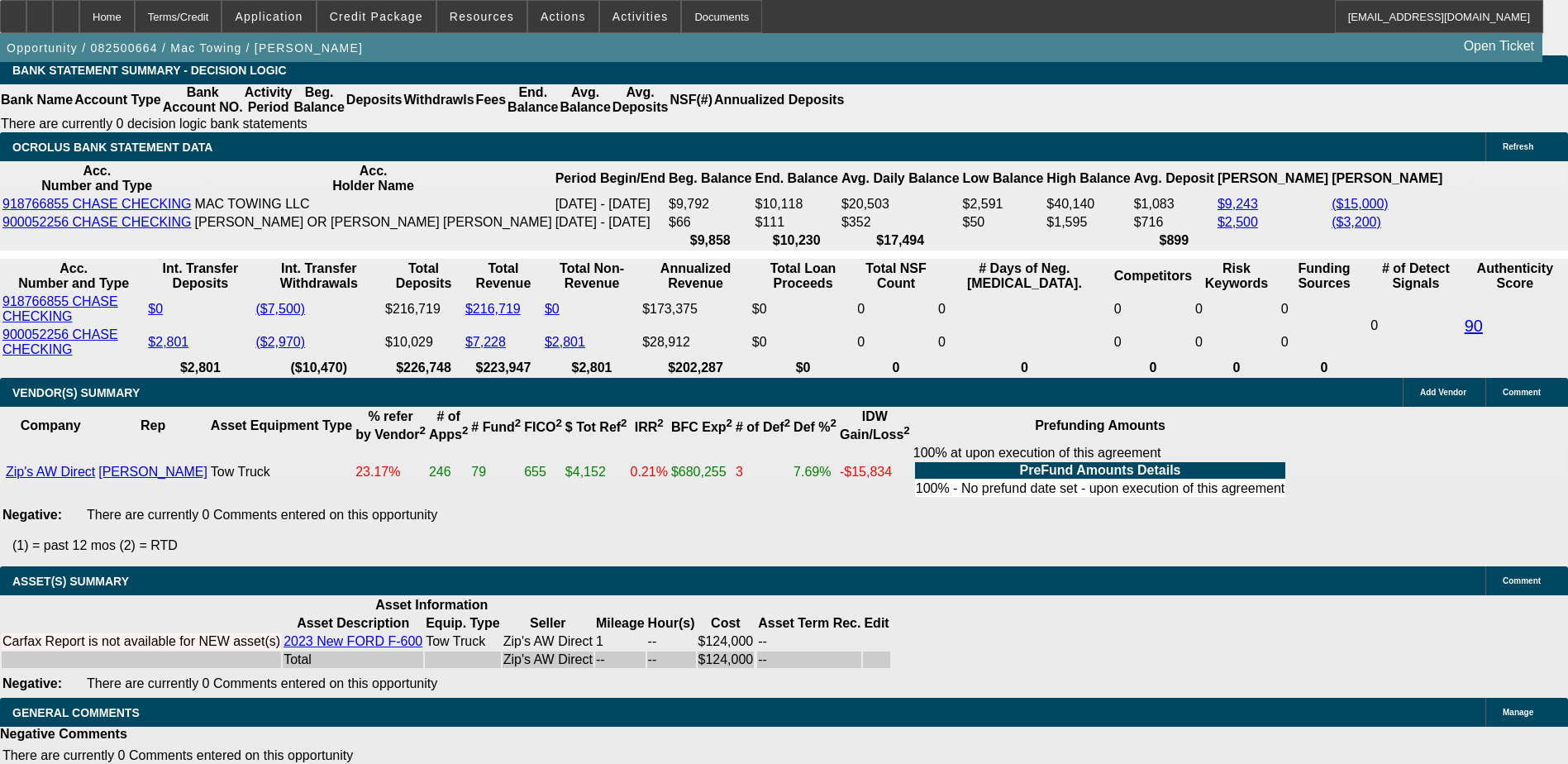
scroll to position [3058, 0]
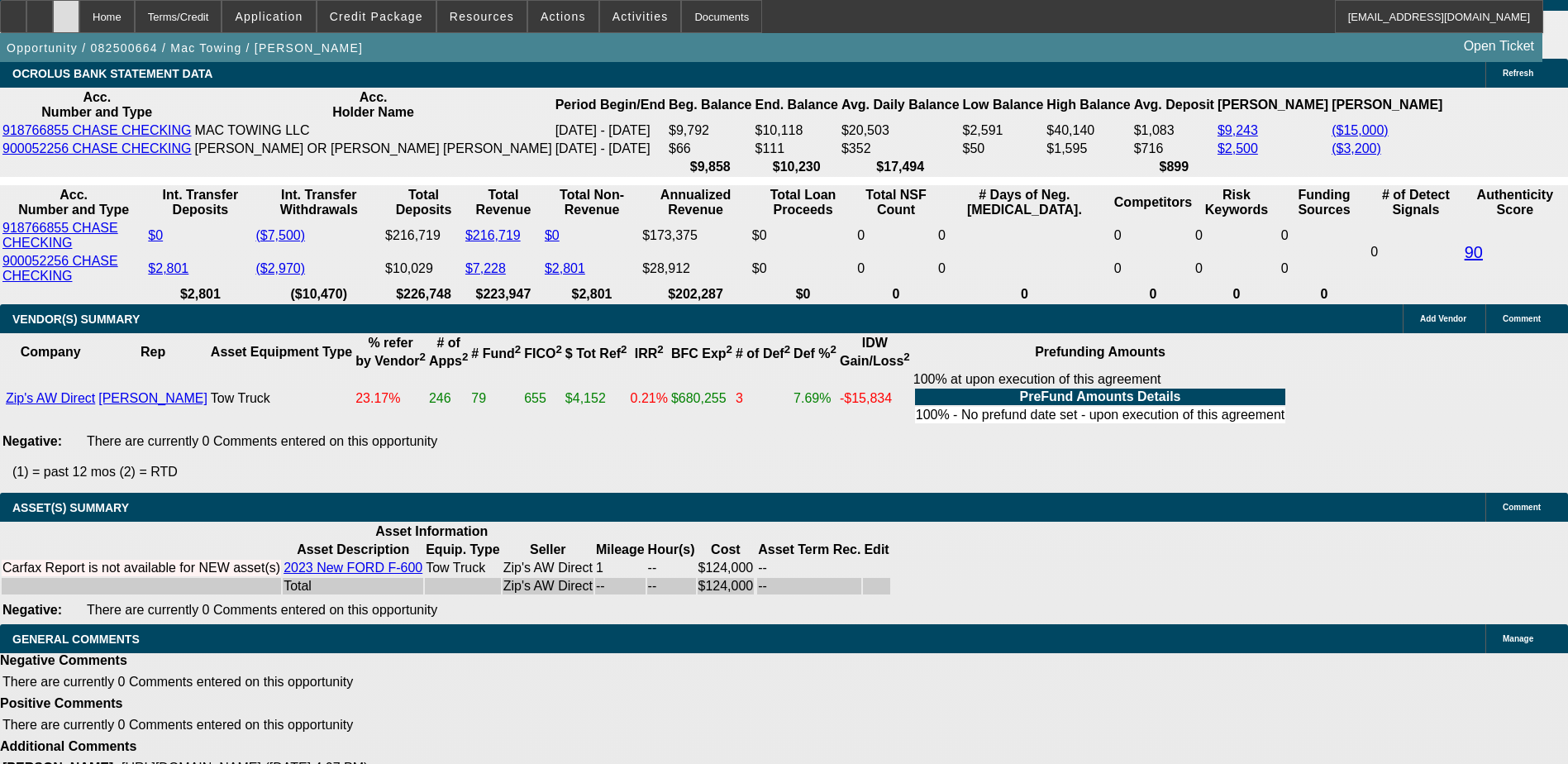
click at [79, 12] on div at bounding box center [65, 16] width 26 height 33
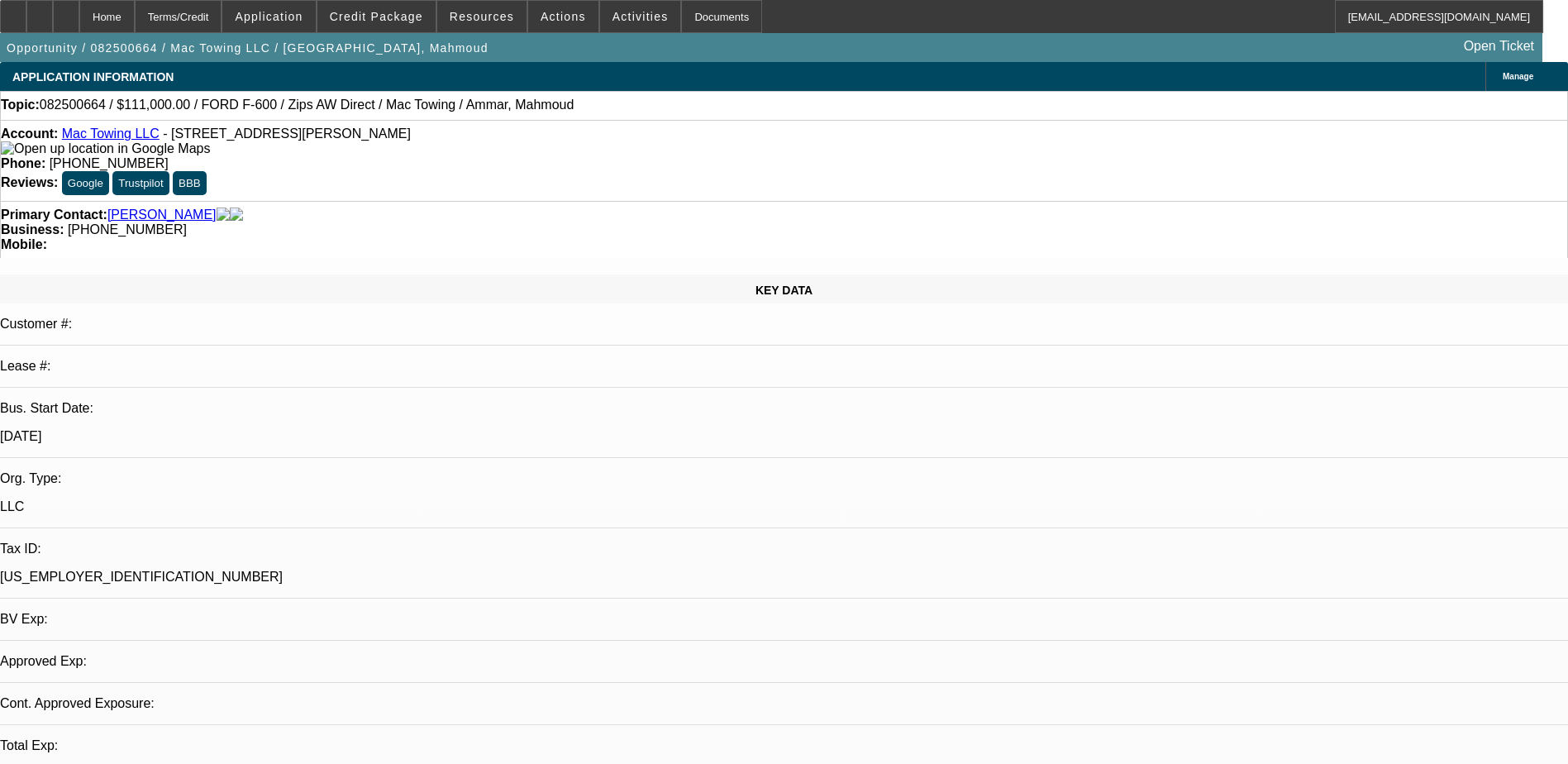
select select "0"
select select "2"
select select "0.1"
select select "1"
select select "2"
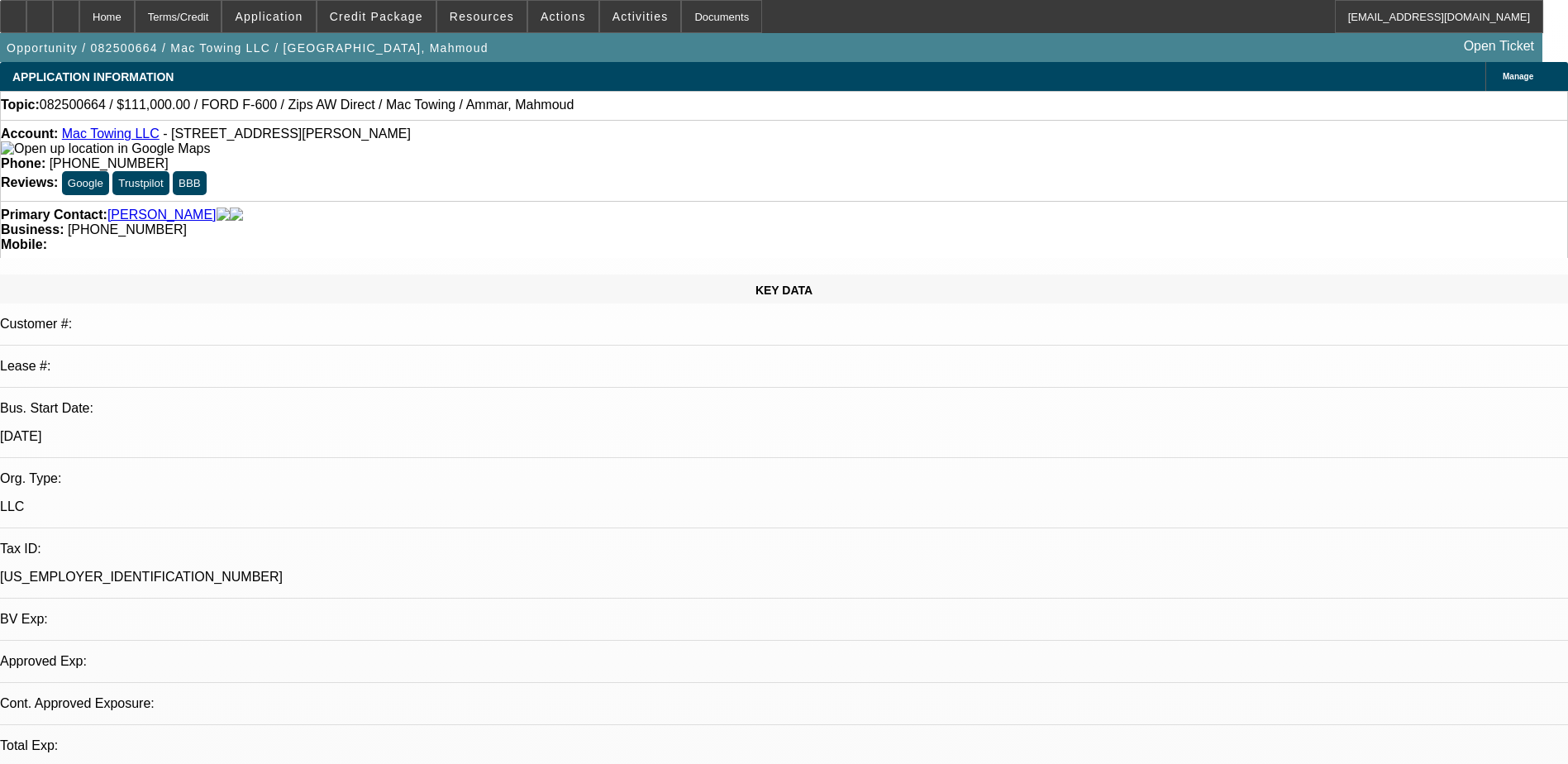
select select "4"
click at [79, 19] on div at bounding box center [65, 16] width 26 height 33
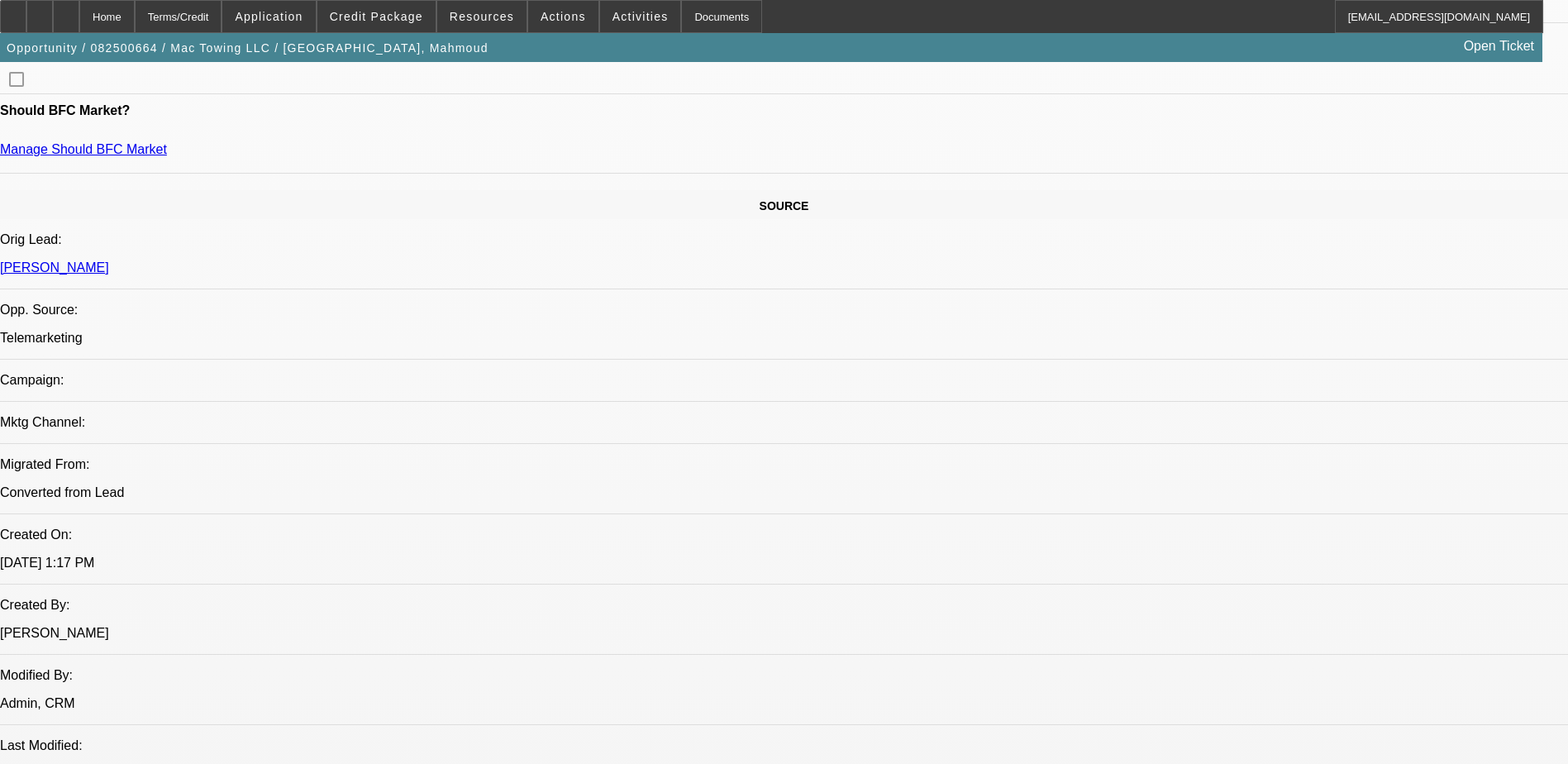
select select "0"
select select "2"
select select "0.1"
select select "4"
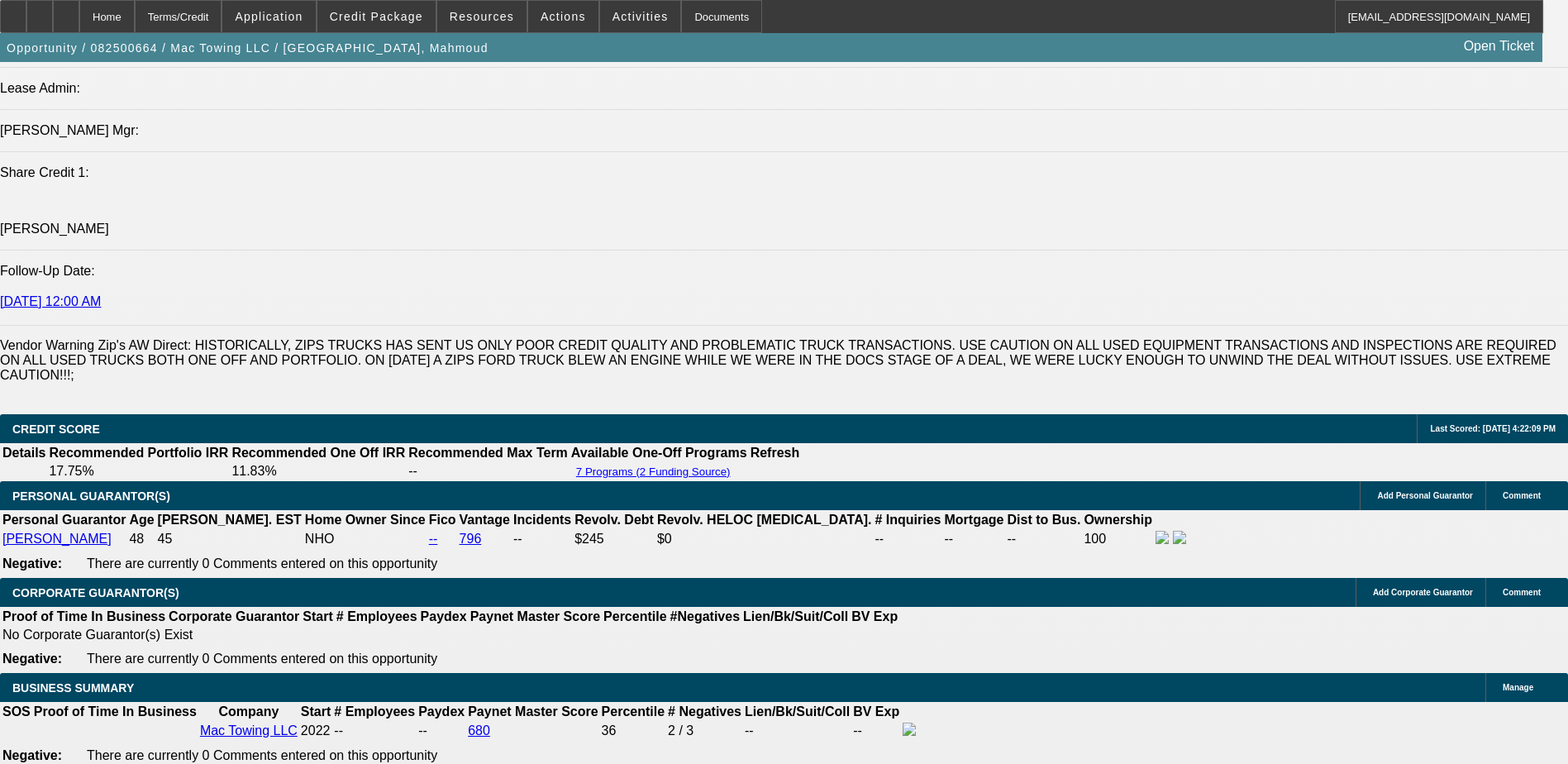
scroll to position [2328, 0]
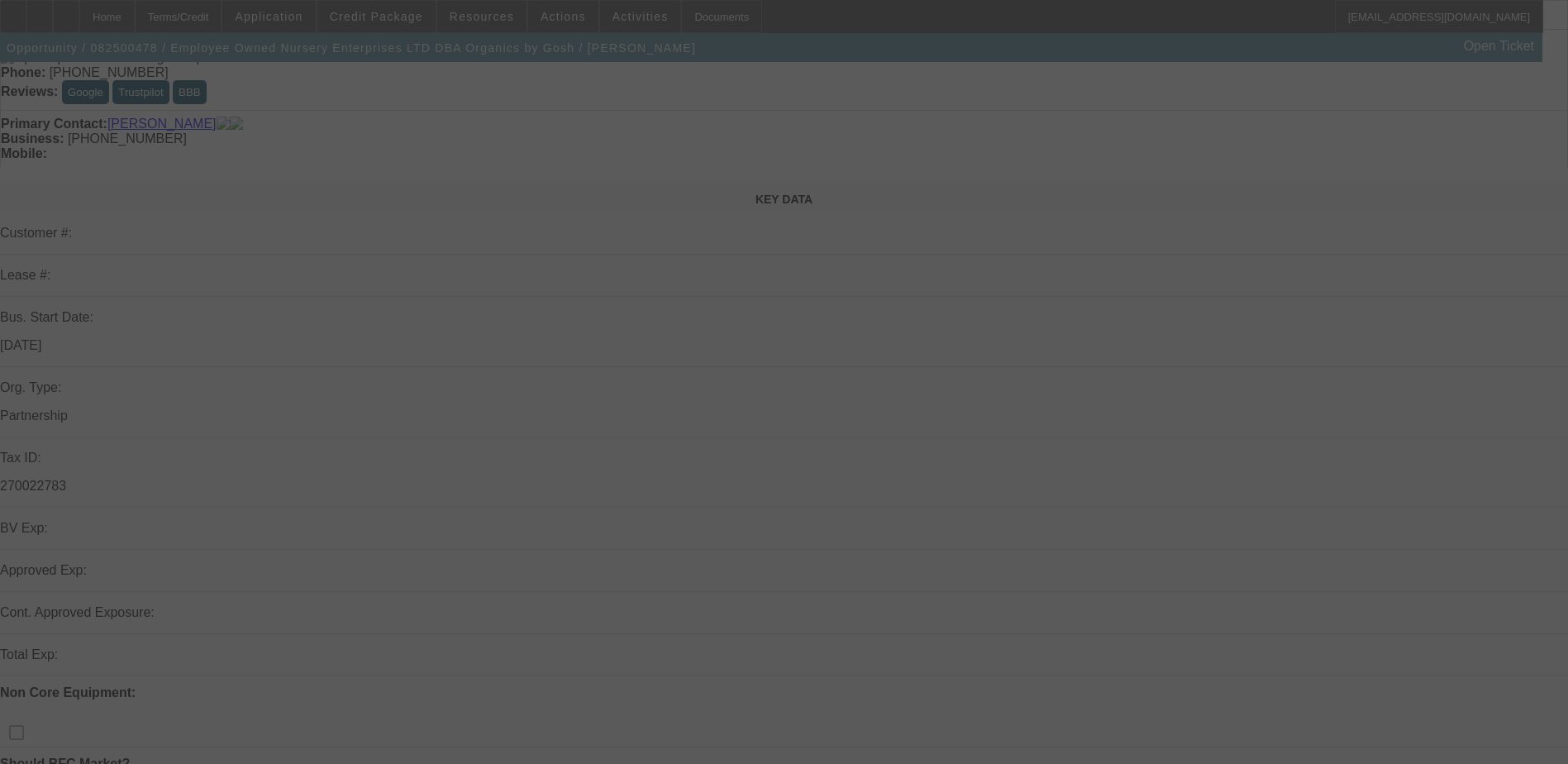
scroll to position [248, 0]
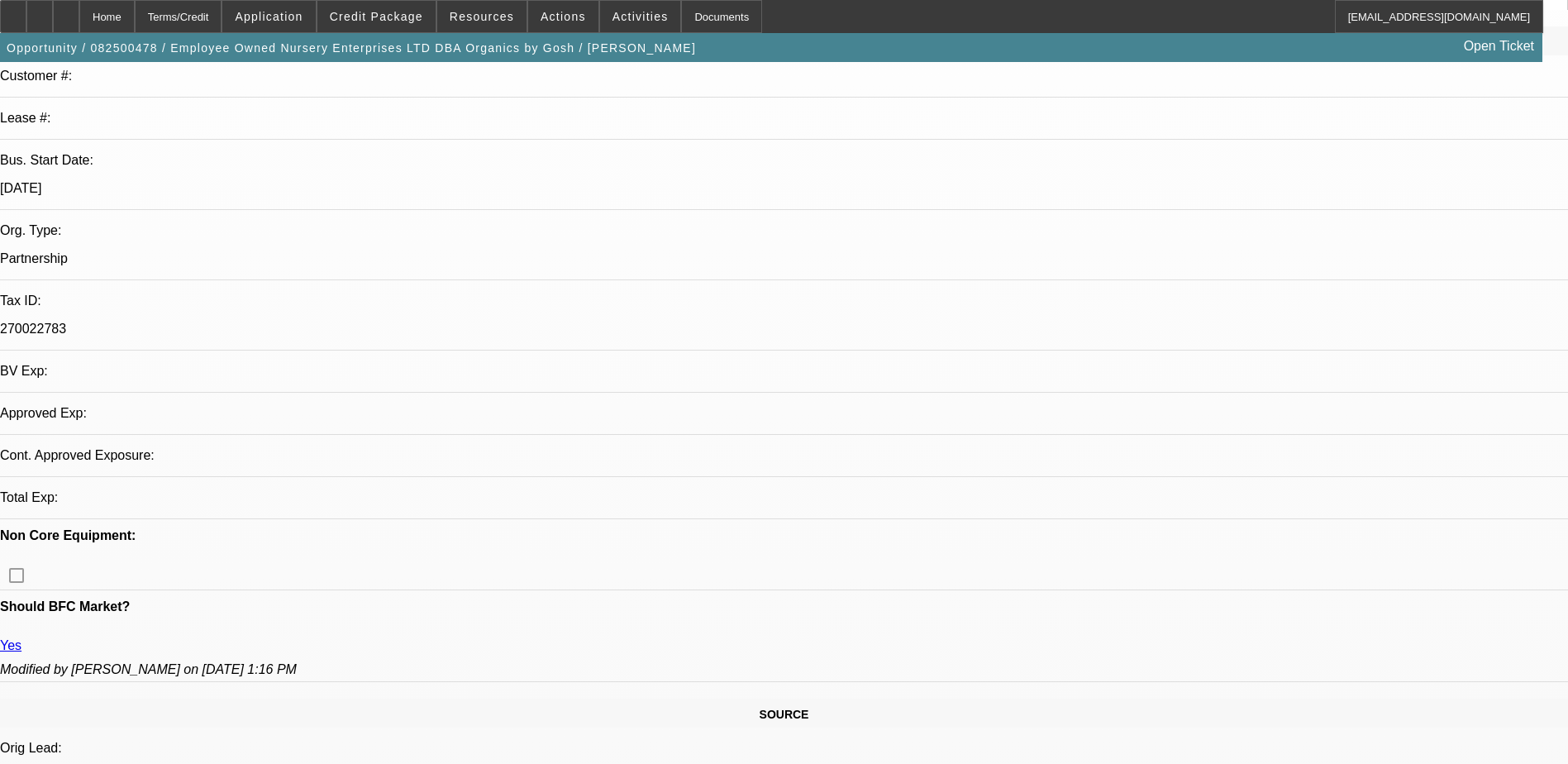
select select "0"
select select "2"
select select "0.1"
select select "4"
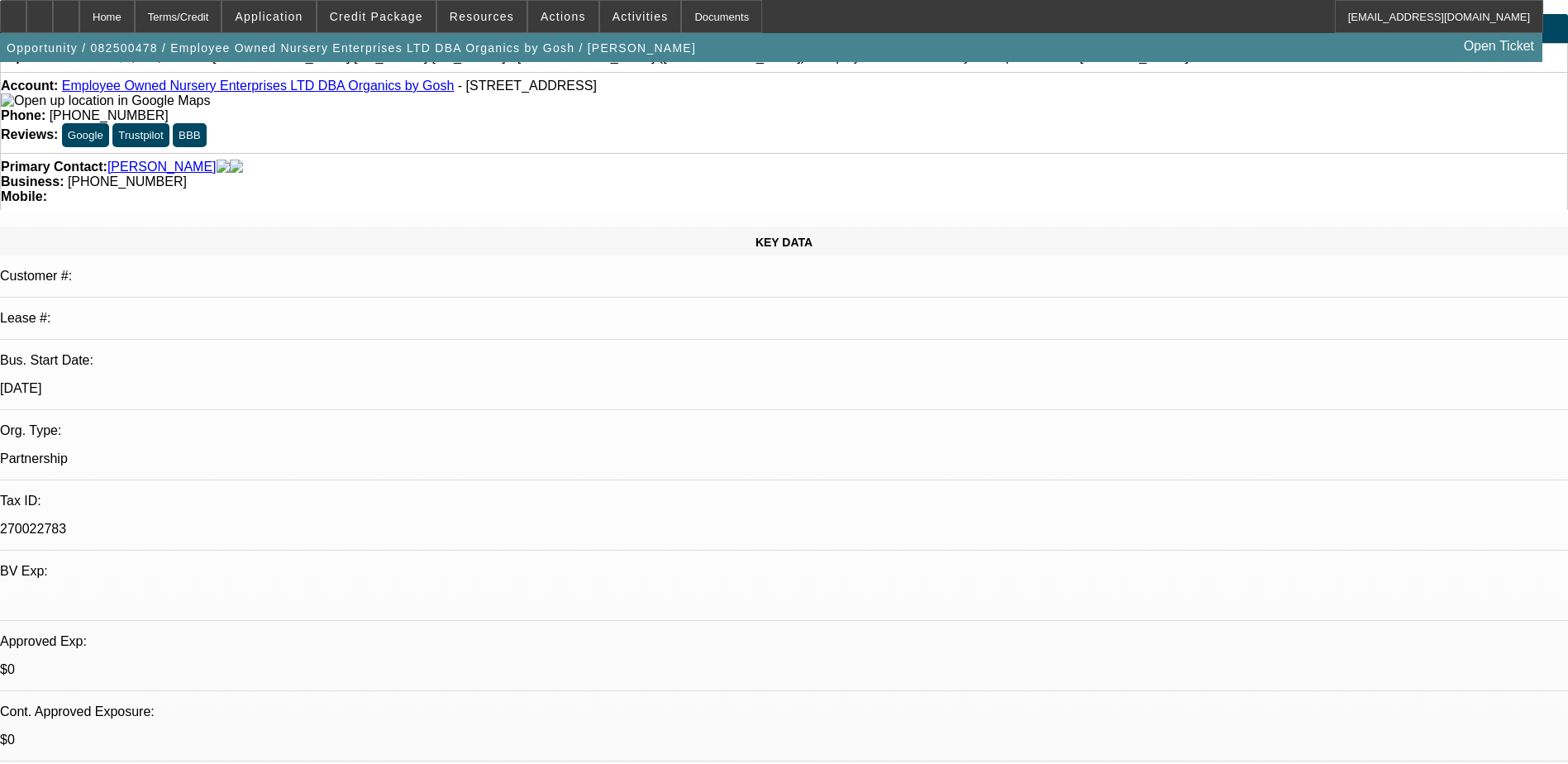
scroll to position [0, 0]
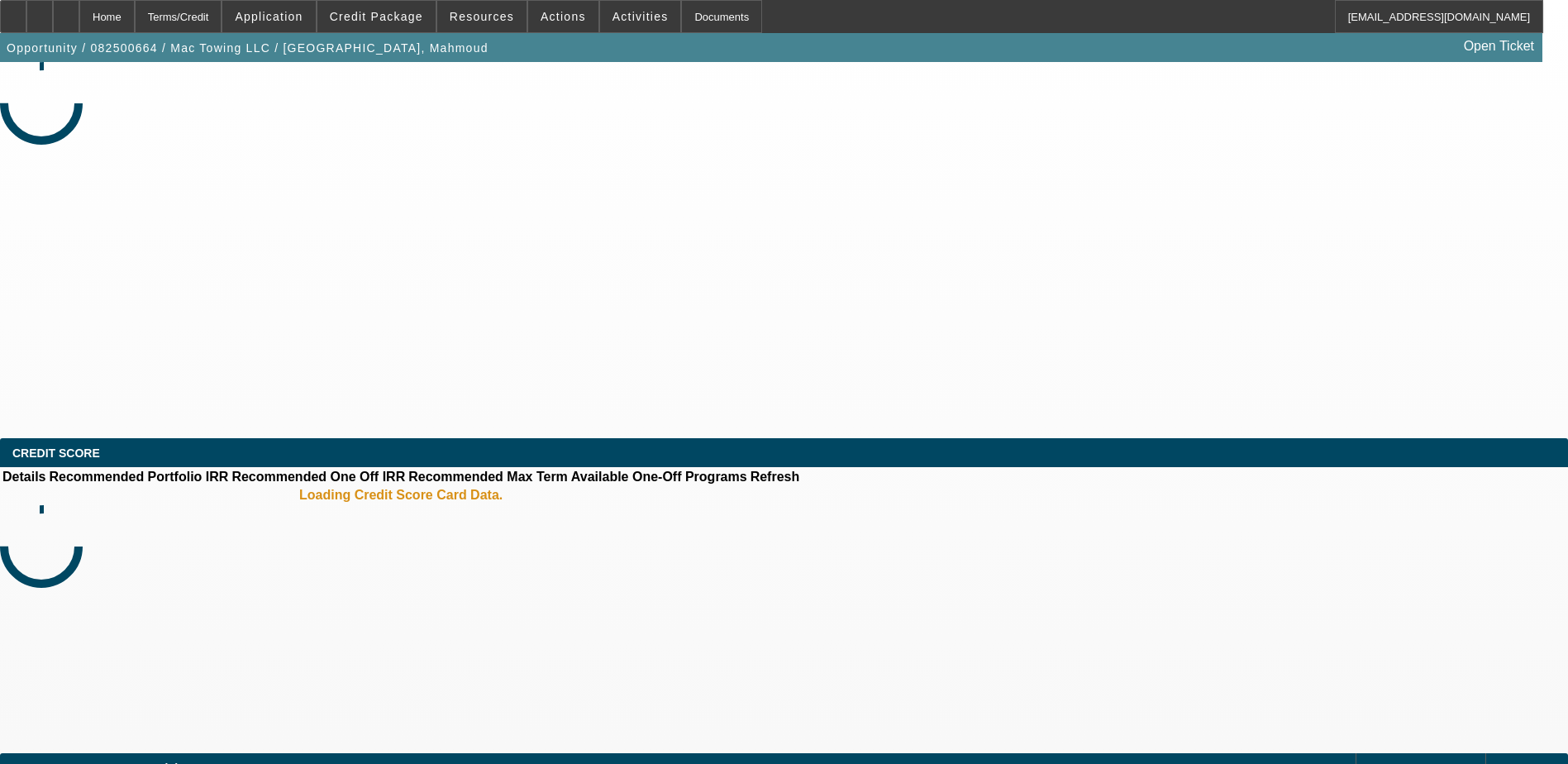
select select "0"
select select "2"
select select "0.1"
select select "1"
select select "2"
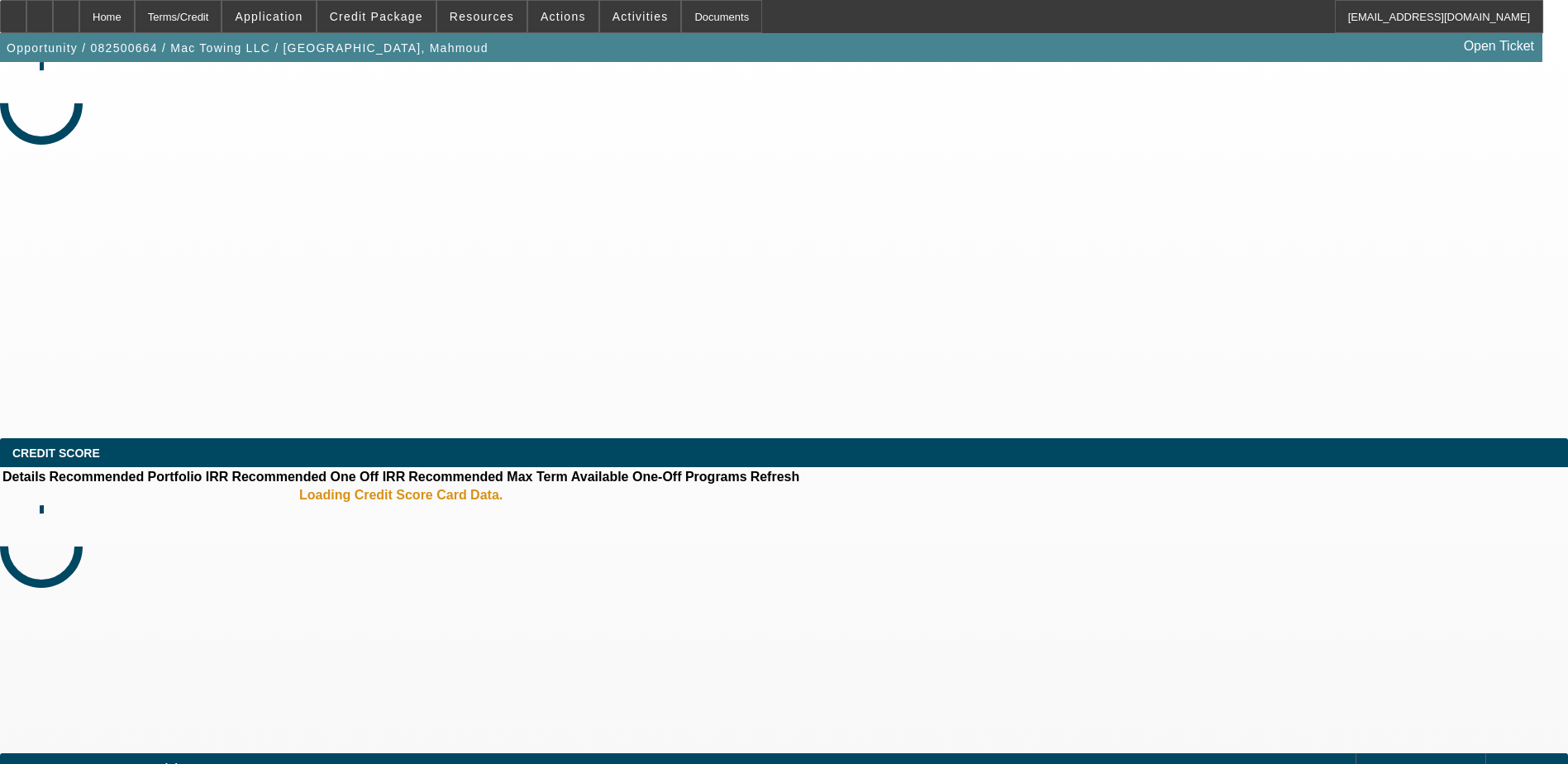
select select "4"
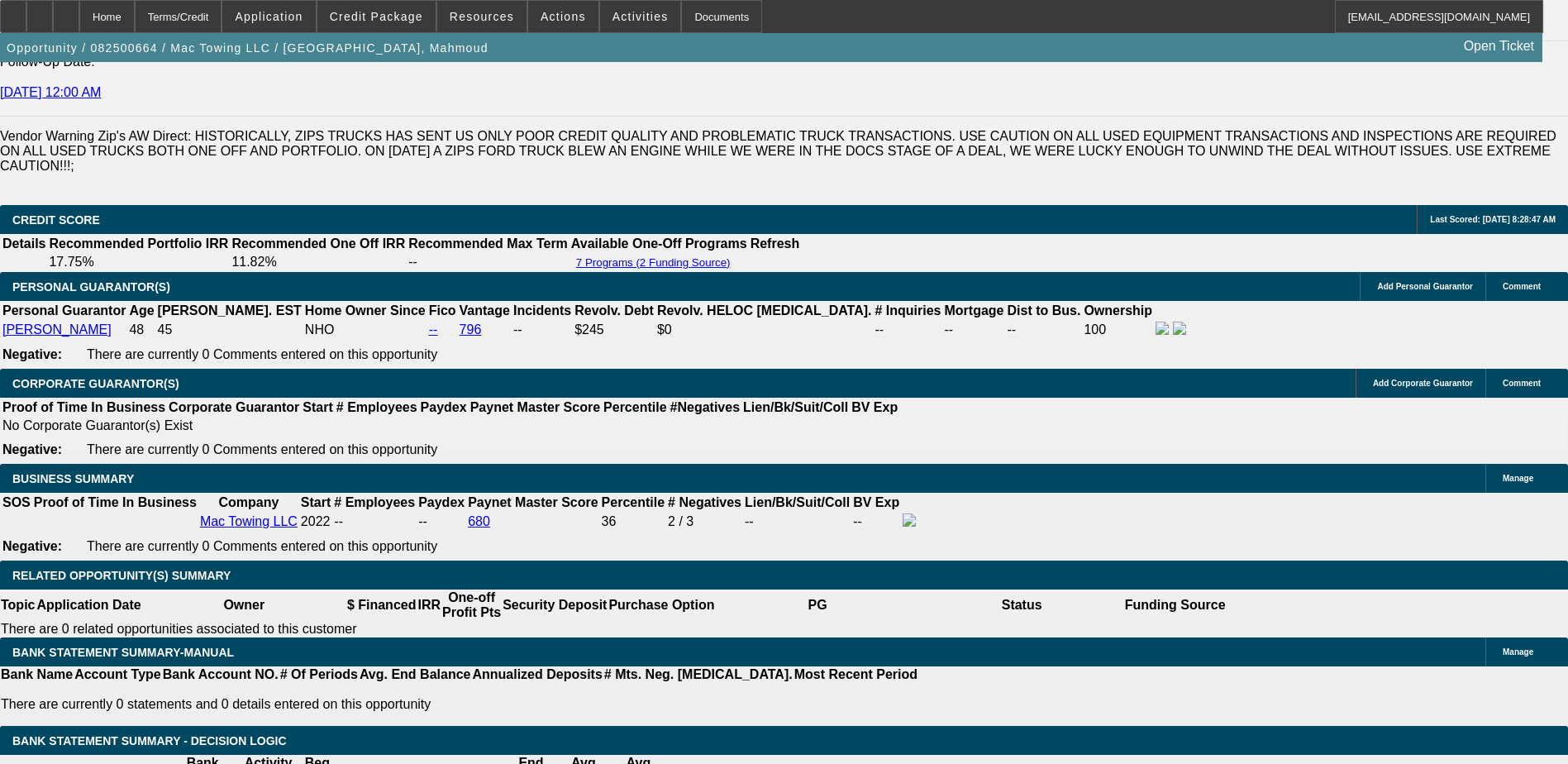
scroll to position [166, 0]
drag, startPoint x: 1248, startPoint y: 364, endPoint x: 1483, endPoint y: 443, distance: 247.9
drag, startPoint x: 1483, startPoint y: 443, endPoint x: 1463, endPoint y: 413, distance: 36.1
